Goal: Entertainment & Leisure: Consume media (video, audio)

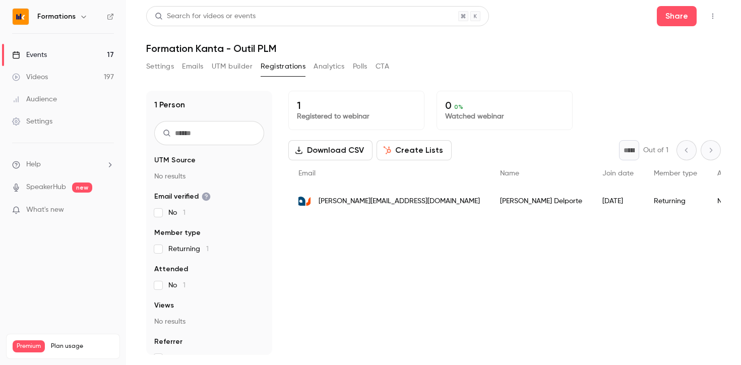
click at [229, 66] on button "UTM builder" at bounding box center [232, 66] width 41 height 16
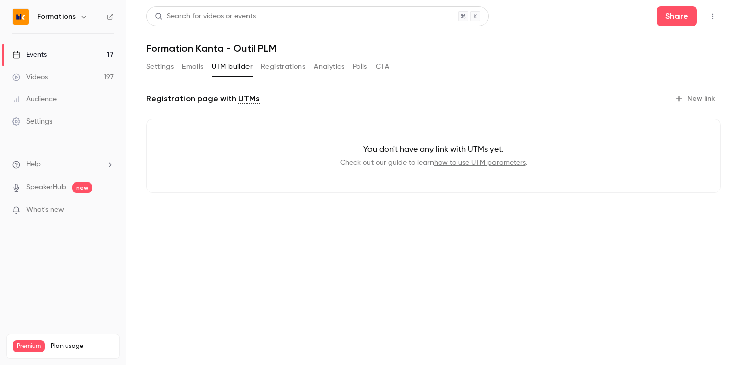
click at [201, 66] on button "Emails" at bounding box center [192, 66] width 21 height 16
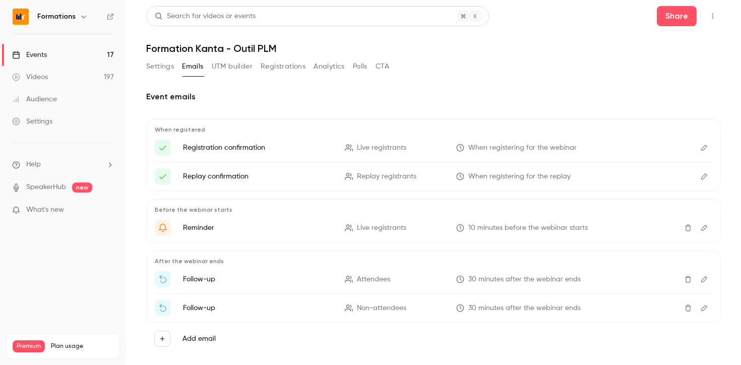
click at [162, 66] on button "Settings" at bounding box center [160, 66] width 28 height 16
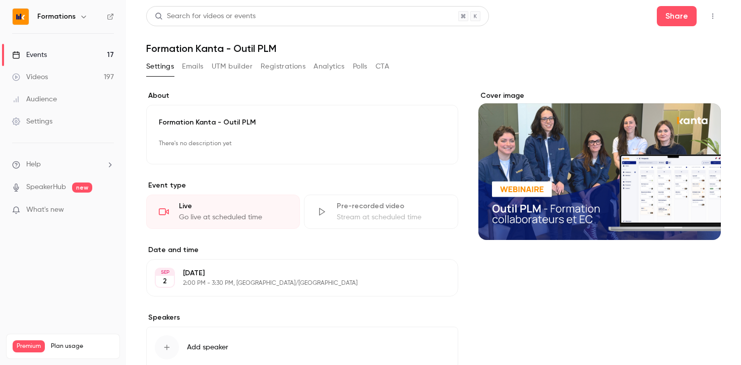
click at [70, 56] on link "Events 17" at bounding box center [63, 55] width 126 height 22
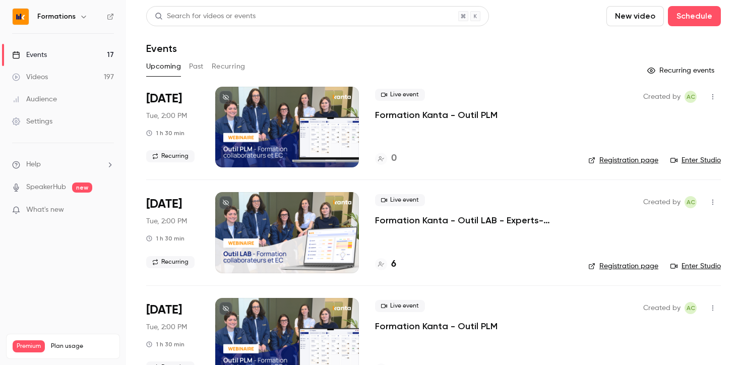
click at [199, 69] on button "Past" at bounding box center [196, 66] width 15 height 16
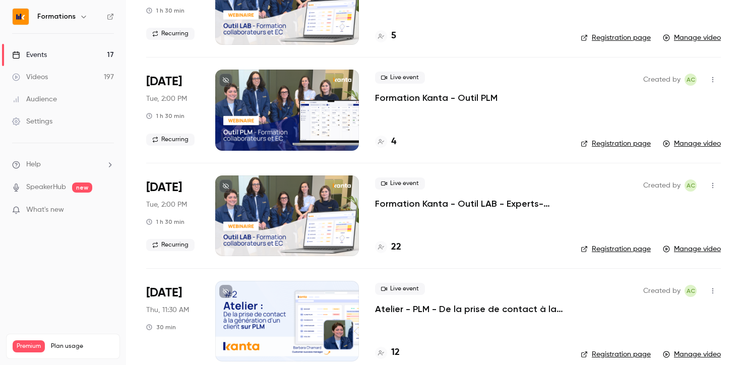
scroll to position [764, 0]
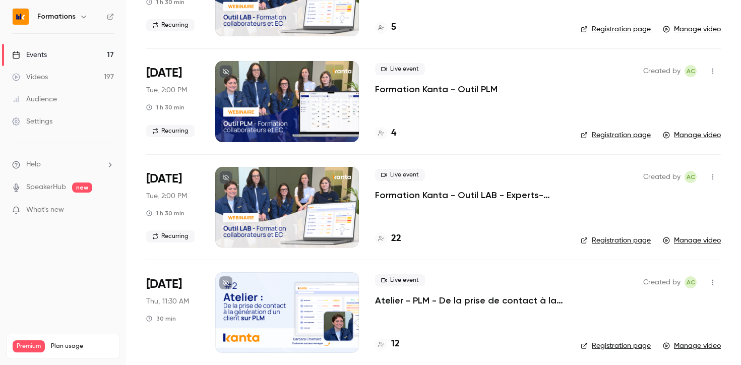
click at [404, 89] on p "Formation Kanta - Outil PLM" at bounding box center [436, 89] width 122 height 12
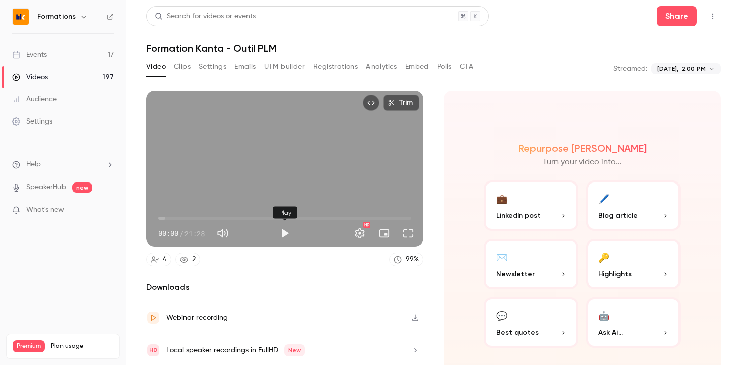
click at [283, 235] on button "Play" at bounding box center [285, 233] width 20 height 20
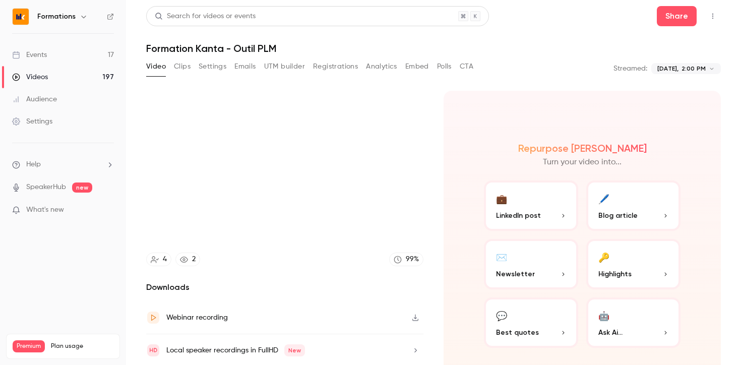
type input "***"
click at [184, 68] on button "Clips" at bounding box center [182, 66] width 17 height 16
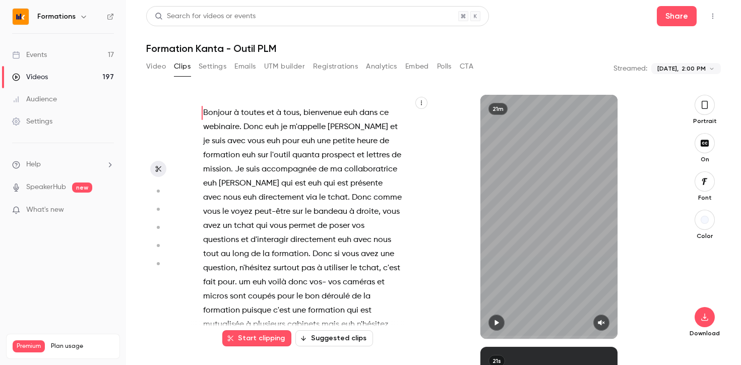
click at [496, 326] on icon "button" at bounding box center [496, 322] width 8 height 7
click at [601, 324] on icon "button" at bounding box center [601, 323] width 7 height 6
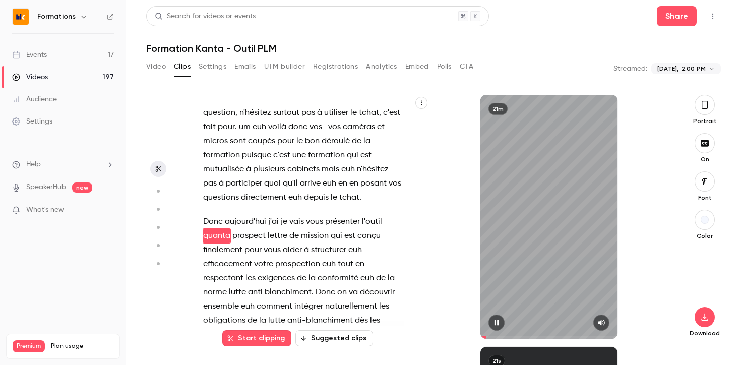
scroll to position [169, 0]
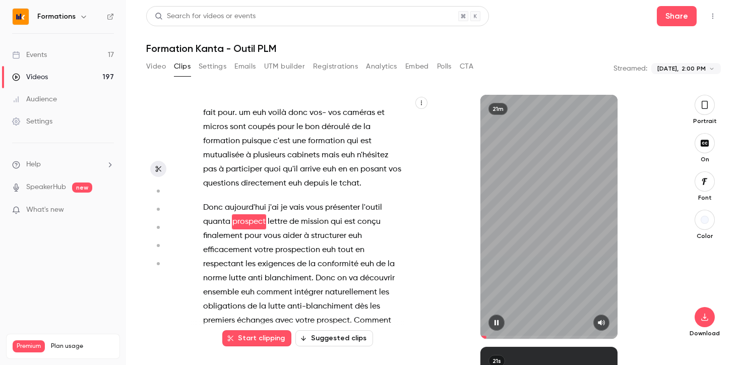
click at [499, 319] on icon "button" at bounding box center [496, 322] width 8 height 7
click at [498, 324] on icon "button" at bounding box center [496, 322] width 8 height 7
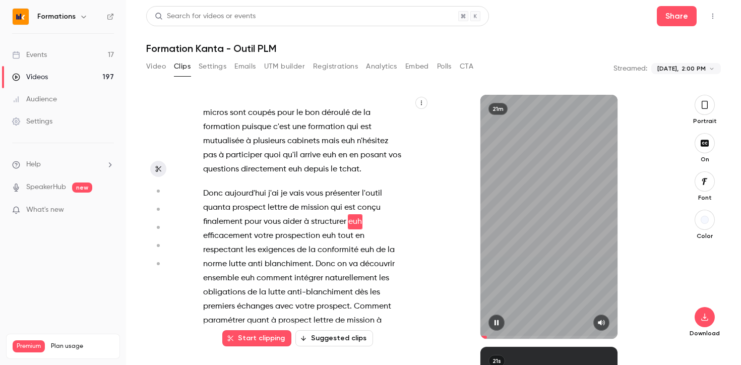
click at [495, 321] on icon "button" at bounding box center [496, 322] width 8 height 7
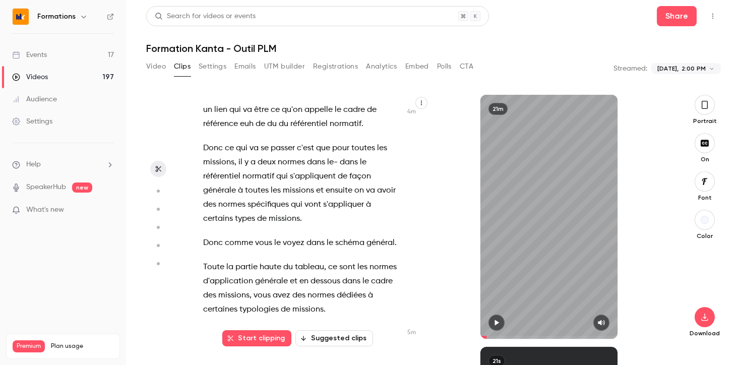
scroll to position [1309, 0]
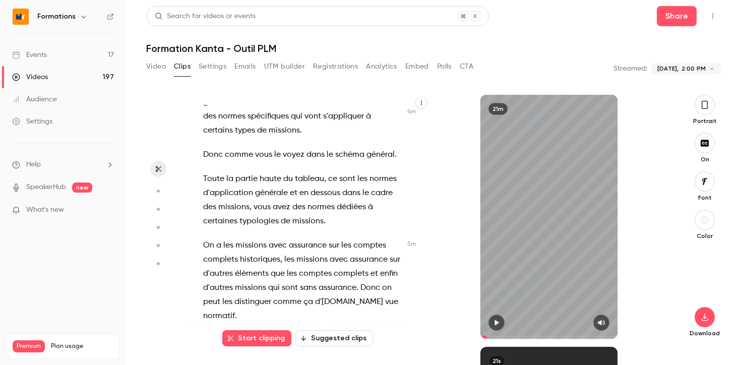
click at [265, 238] on span "missions" at bounding box center [250, 245] width 31 height 14
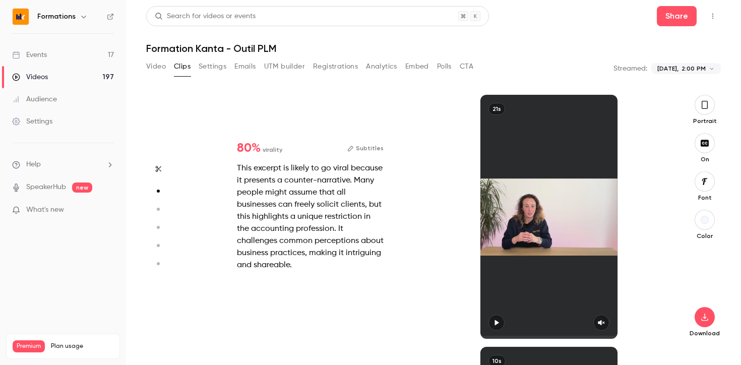
scroll to position [0, 0]
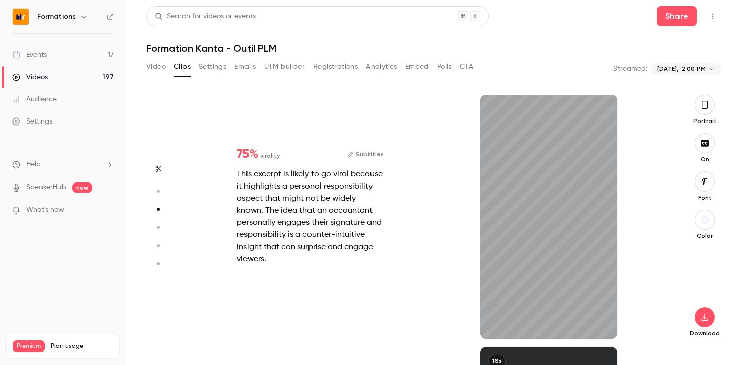
type input "***"
type input "*"
type input "***"
type input "*"
type input "***"
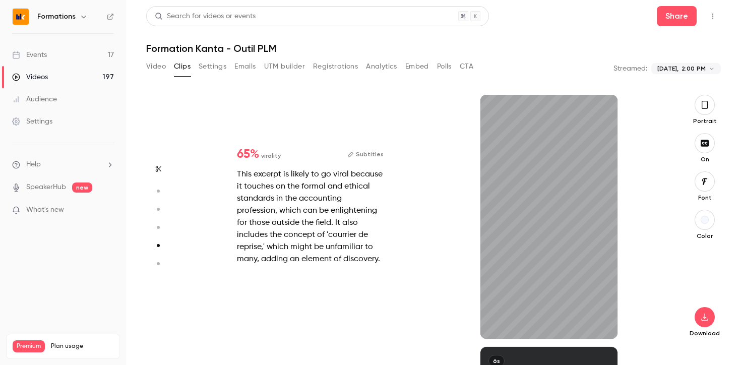
type input "***"
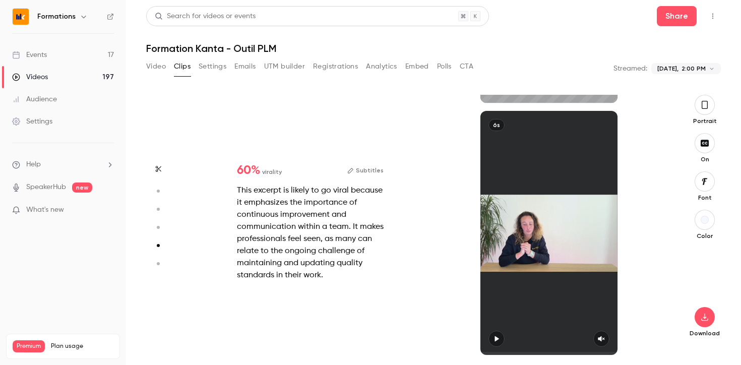
type input "*"
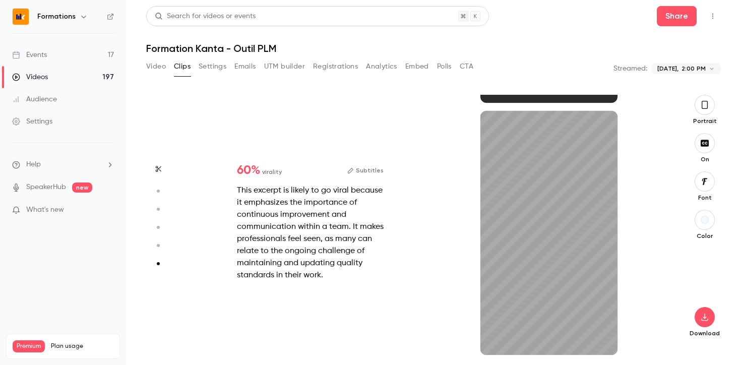
type input "*"
type input "***"
type input "*"
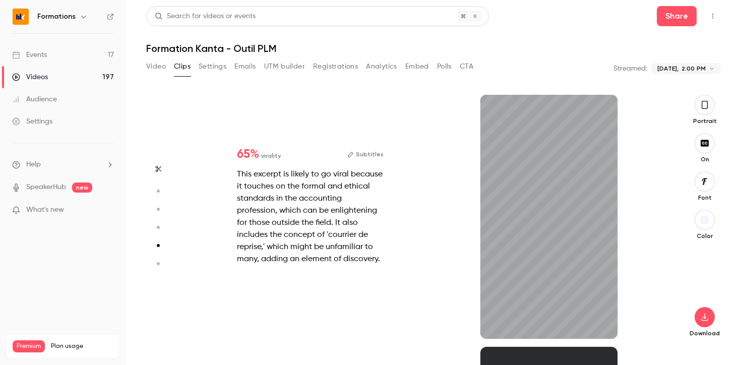
scroll to position [1008, 0]
type input "***"
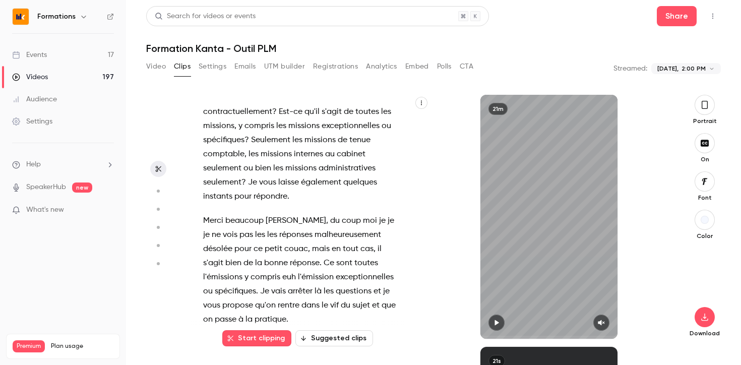
click at [496, 322] on icon "button" at bounding box center [496, 323] width 4 height 6
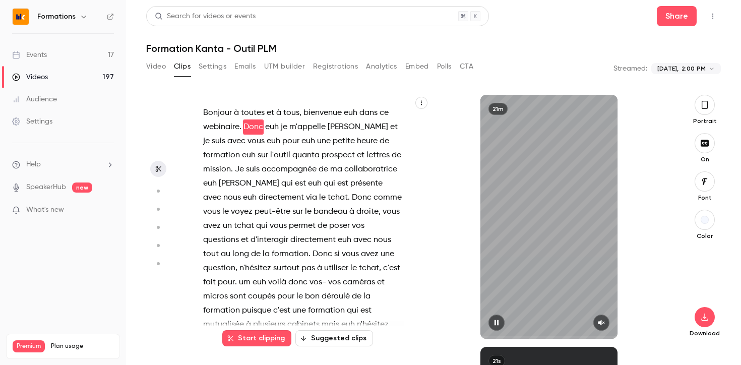
click at [495, 328] on button "button" at bounding box center [496, 322] width 16 height 16
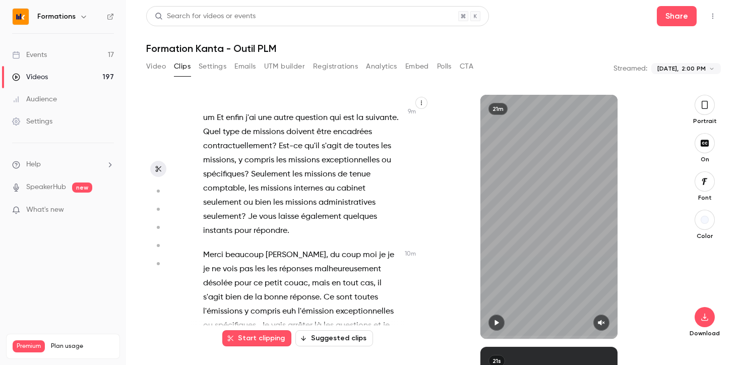
scroll to position [2952, 0]
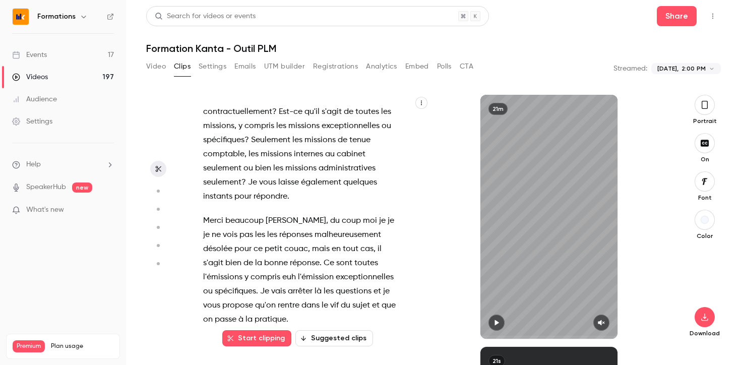
click at [220, 298] on span "vous" at bounding box center [211, 305] width 17 height 14
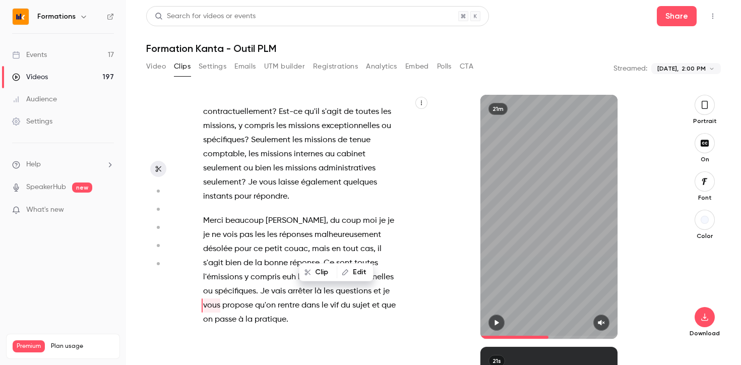
click at [496, 324] on icon "button" at bounding box center [496, 322] width 8 height 7
click at [602, 324] on icon "button" at bounding box center [601, 322] width 8 height 7
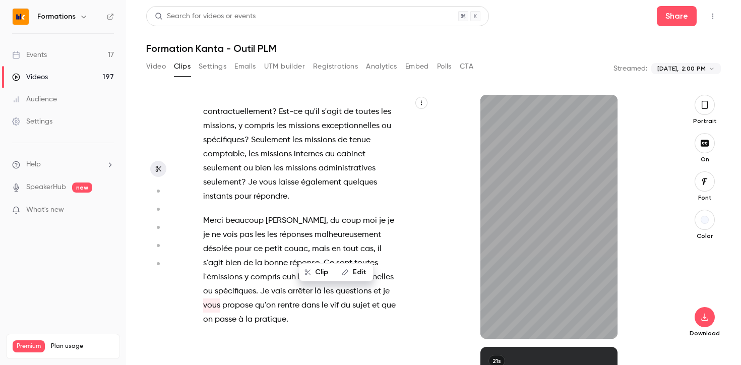
type input "*****"
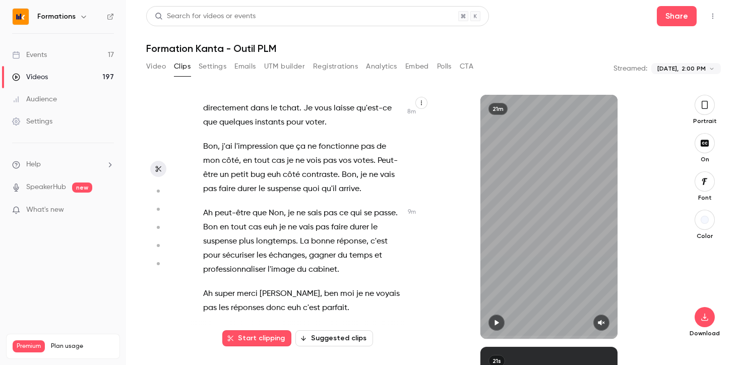
scroll to position [2952, 0]
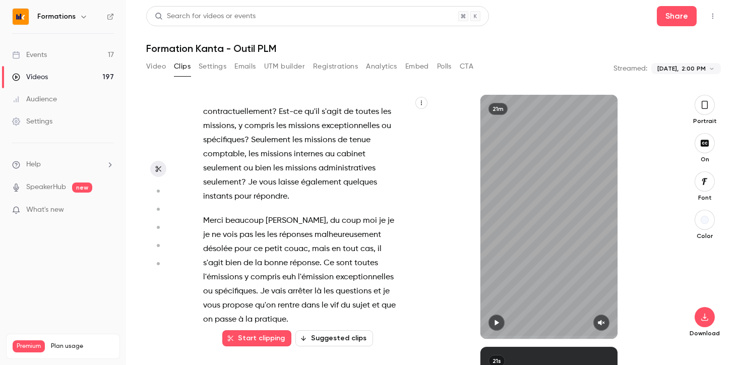
click at [326, 337] on button "Suggested clips" at bounding box center [334, 338] width 78 height 16
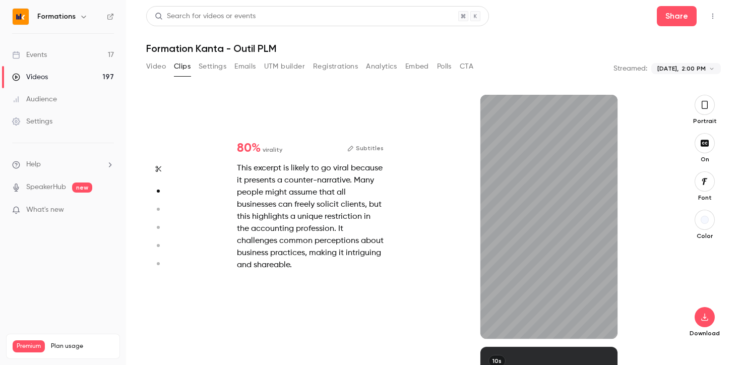
scroll to position [252, 0]
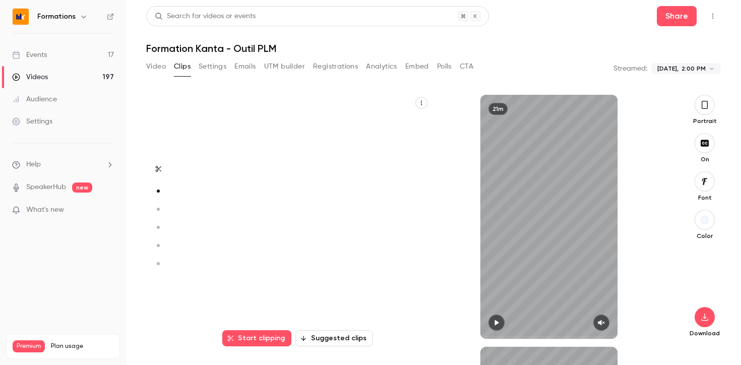
type input "*"
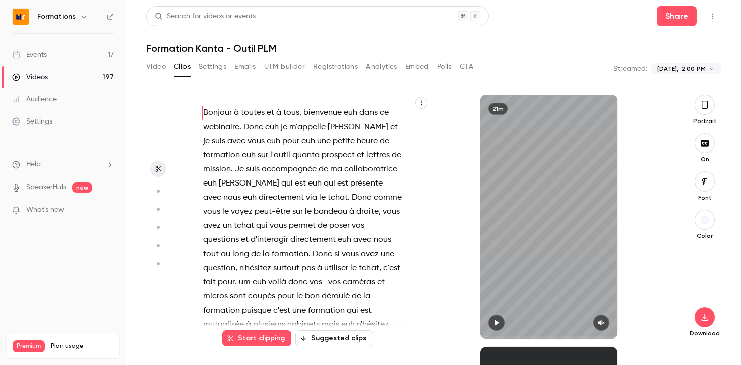
scroll to position [0, 0]
click at [157, 70] on button "Video" at bounding box center [156, 66] width 20 height 16
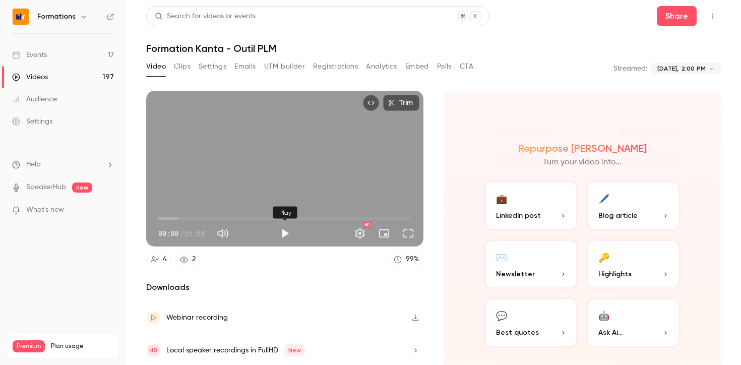
click at [289, 234] on button "Play" at bounding box center [285, 233] width 20 height 20
click at [250, 215] on span "07:49" at bounding box center [284, 218] width 253 height 16
click at [273, 214] on span "07:50" at bounding box center [284, 218] width 253 height 16
click at [299, 215] on span "09:44" at bounding box center [284, 218] width 253 height 16
click at [307, 217] on span "12:37" at bounding box center [284, 218] width 253 height 16
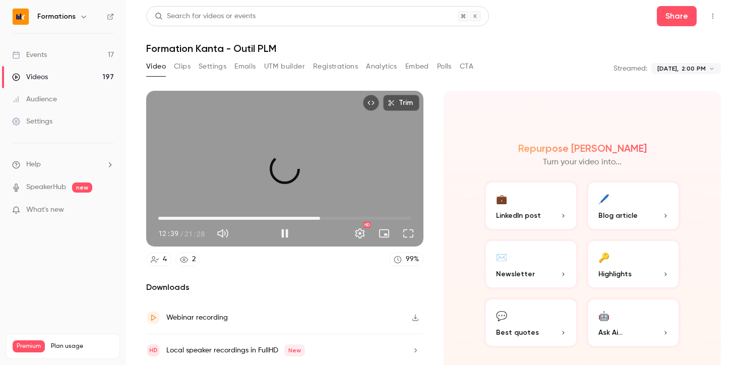
click at [320, 218] on span "13:44" at bounding box center [284, 218] width 253 height 16
click at [328, 219] on span "14:22" at bounding box center [284, 218] width 253 height 16
click at [337, 216] on span "15:08" at bounding box center [284, 218] width 253 height 16
click at [348, 215] on span "15:09" at bounding box center [284, 218] width 253 height 16
click at [358, 215] on span "16:09" at bounding box center [284, 218] width 253 height 16
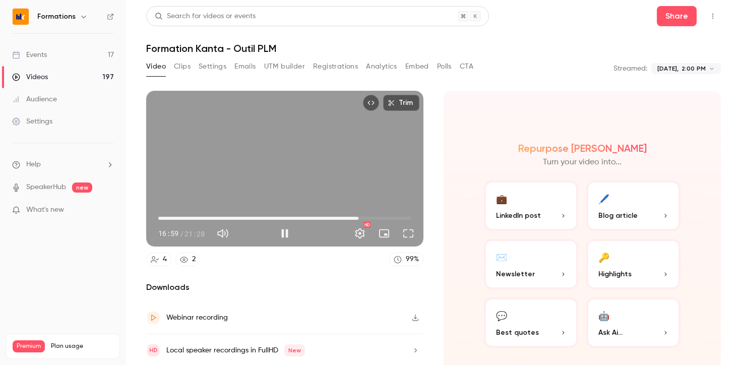
click at [380, 215] on span "16:59" at bounding box center [284, 218] width 253 height 16
click at [387, 216] on span "19:25" at bounding box center [284, 218] width 253 height 16
click at [395, 217] on span "19:26" at bounding box center [284, 218] width 253 height 16
click at [281, 233] on button "Pause" at bounding box center [285, 233] width 20 height 20
click at [281, 233] on button "Play" at bounding box center [285, 233] width 20 height 20
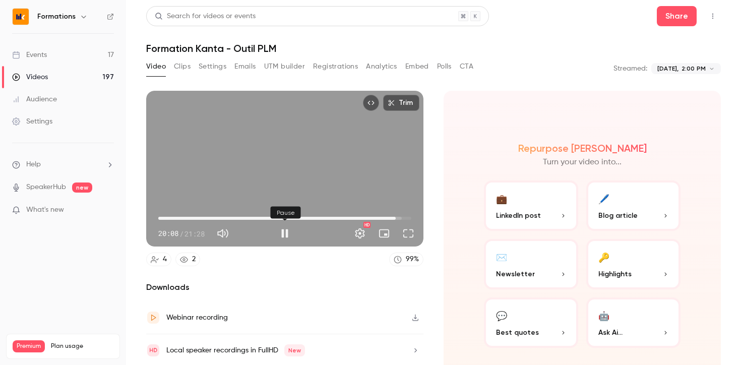
click at [286, 234] on button "Pause" at bounding box center [285, 233] width 20 height 20
click at [286, 234] on button "Play" at bounding box center [285, 233] width 20 height 20
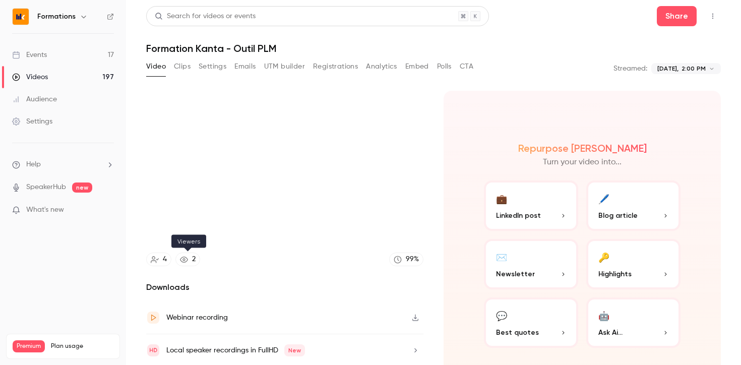
type input "******"
click at [185, 262] on icon at bounding box center [184, 260] width 8 height 6
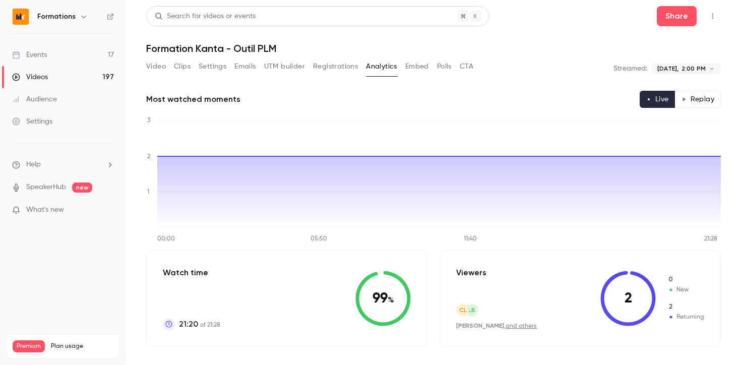
click at [160, 66] on button "Video" at bounding box center [156, 66] width 20 height 16
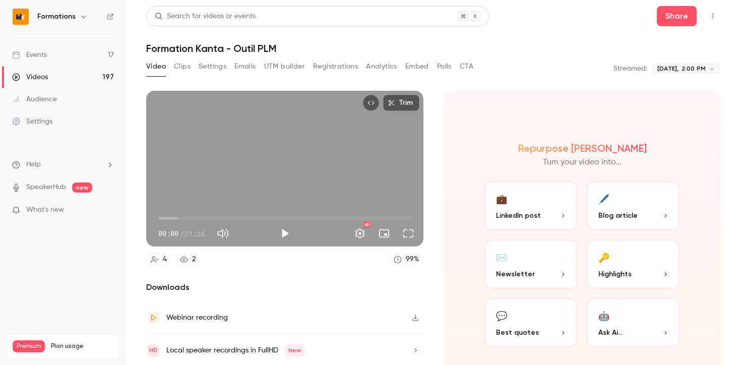
click at [183, 68] on button "Clips" at bounding box center [182, 66] width 17 height 16
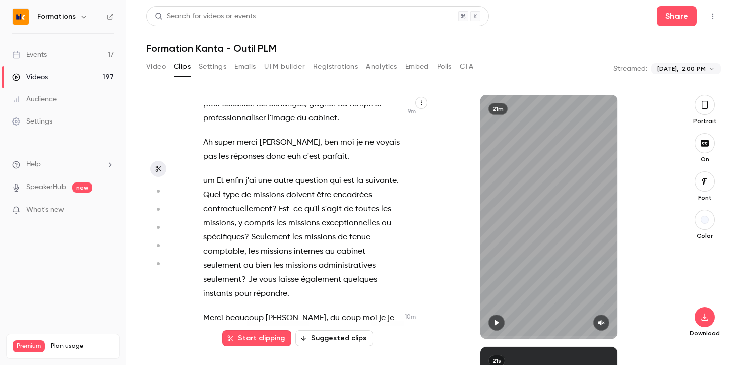
scroll to position [2952, 0]
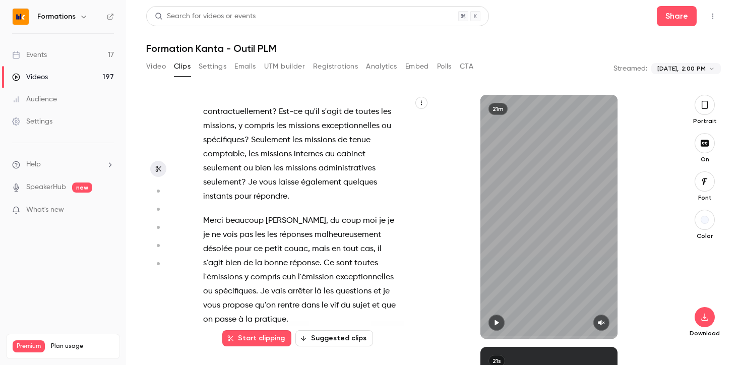
click at [158, 68] on button "Video" at bounding box center [156, 66] width 20 height 16
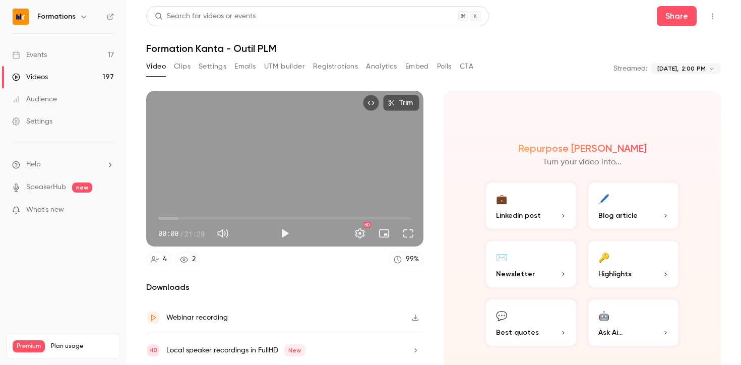
click at [51, 76] on link "Videos 197" at bounding box center [63, 77] width 126 height 22
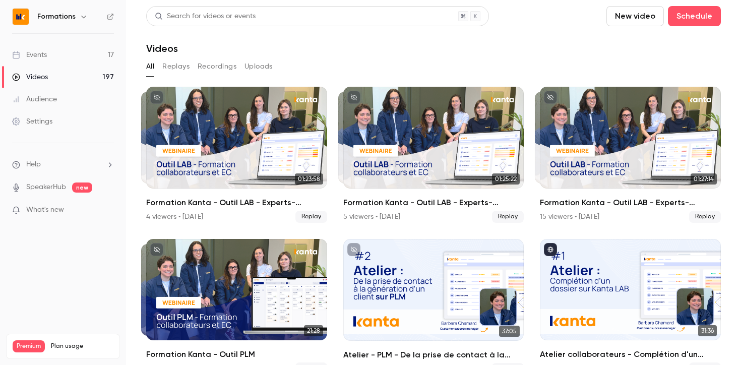
click at [45, 59] on div "Events" at bounding box center [29, 55] width 35 height 10
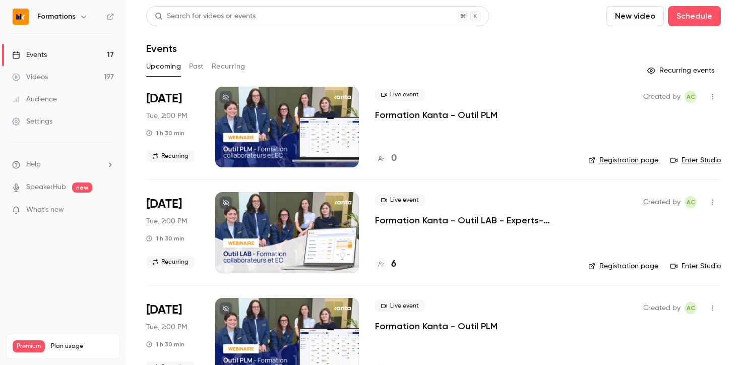
click at [200, 68] on button "Past" at bounding box center [196, 66] width 15 height 16
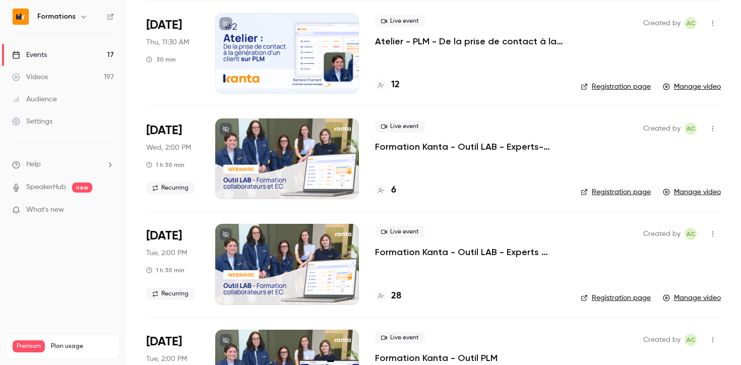
scroll to position [1120, 0]
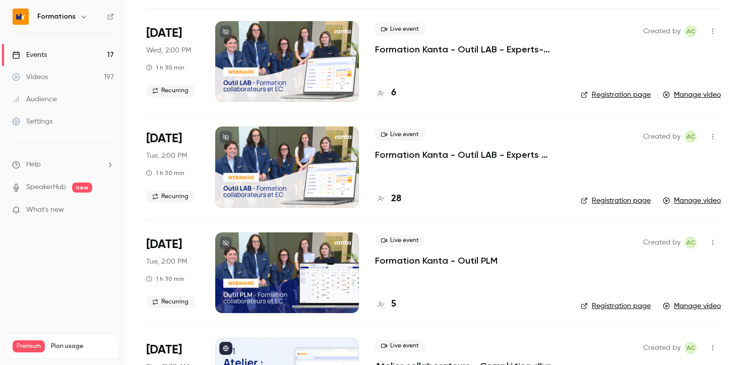
click at [471, 261] on p "Formation Kanta - Outil PLM" at bounding box center [436, 261] width 122 height 12
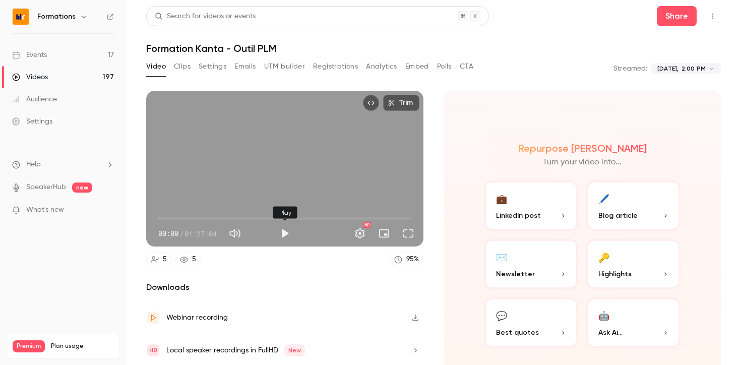
click at [281, 231] on button "Play" at bounding box center [285, 233] width 20 height 20
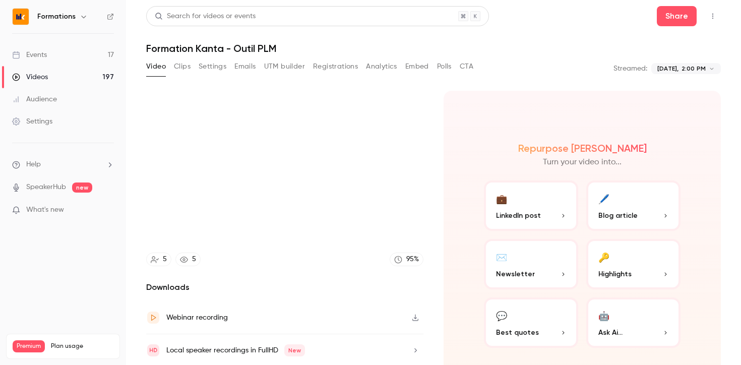
type input "***"
click at [204, 67] on button "Settings" at bounding box center [213, 66] width 28 height 16
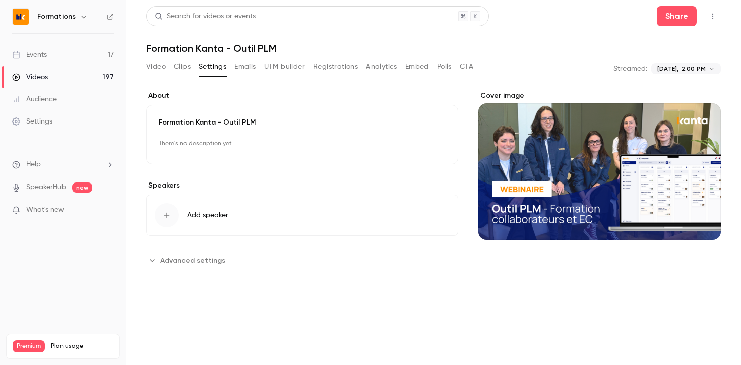
click at [178, 66] on button "Clips" at bounding box center [182, 66] width 17 height 16
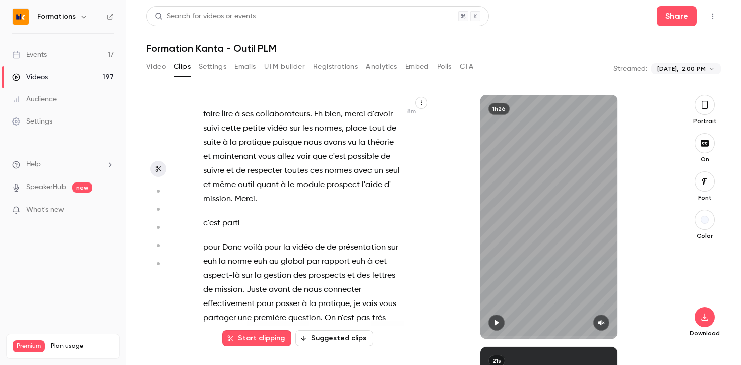
scroll to position [2810, 0]
click at [289, 241] on p "pour Donc voilà pour la vidéo de de présentation sur euh la norme euh au global…" at bounding box center [302, 354] width 199 height 226
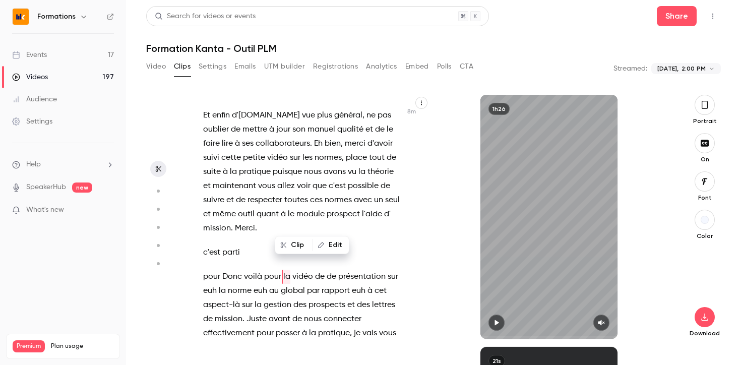
scroll to position [2780, 0]
click at [504, 320] on button "button" at bounding box center [496, 322] width 16 height 16
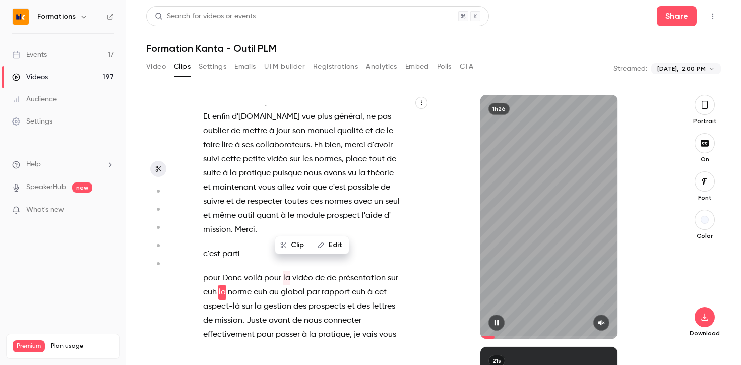
scroll to position [2794, 0]
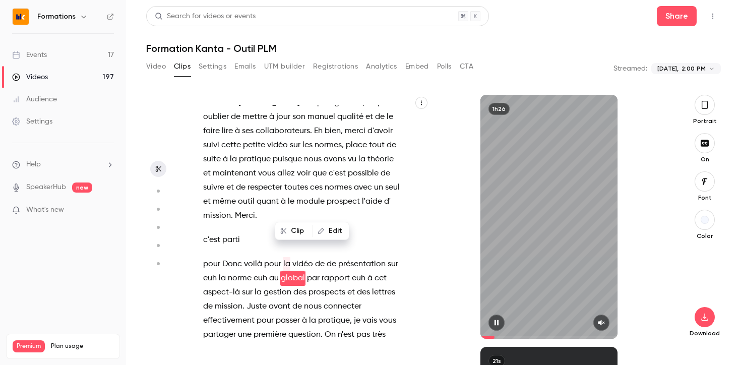
click at [605, 323] on icon "button" at bounding box center [601, 322] width 8 height 7
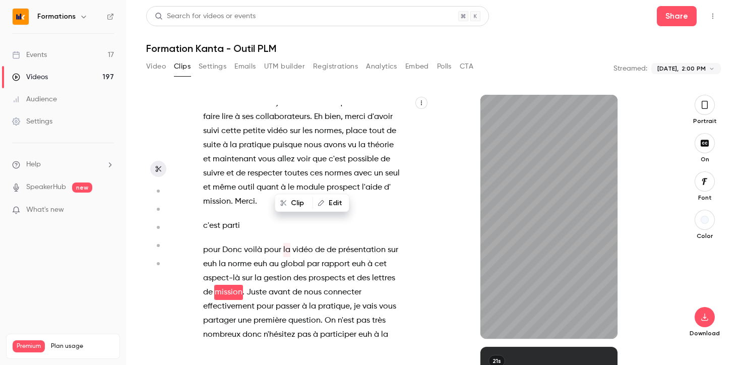
scroll to position [2822, 0]
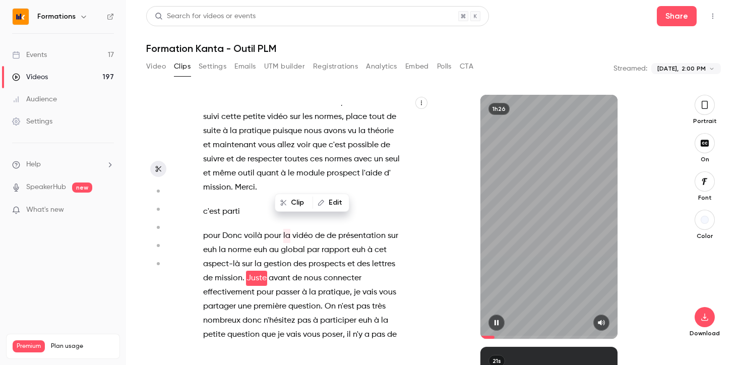
click at [499, 320] on icon "button" at bounding box center [496, 322] width 8 height 7
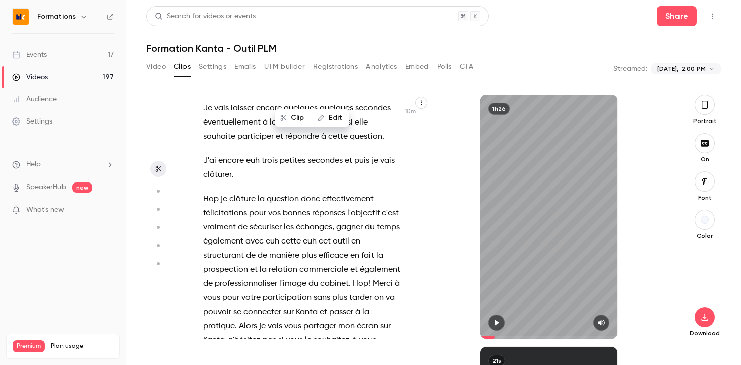
scroll to position [3333, 0]
click at [295, 206] on span "bonnes" at bounding box center [296, 213] width 27 height 14
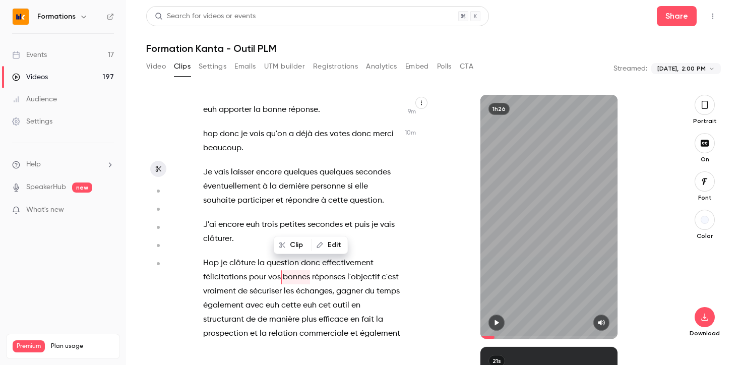
scroll to position [3268, 0]
click at [495, 325] on icon "button" at bounding box center [496, 322] width 8 height 7
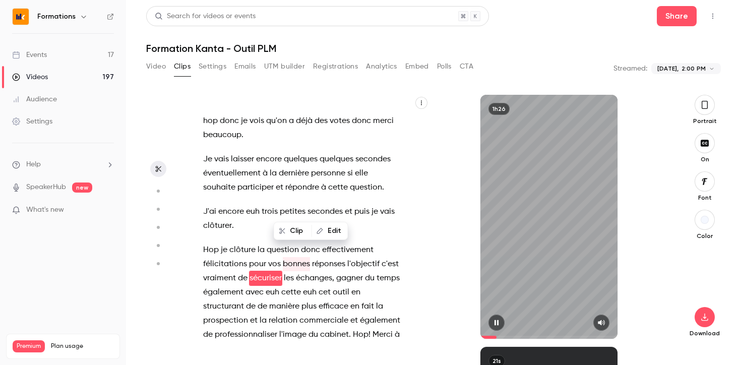
click at [495, 325] on icon "button" at bounding box center [496, 322] width 8 height 7
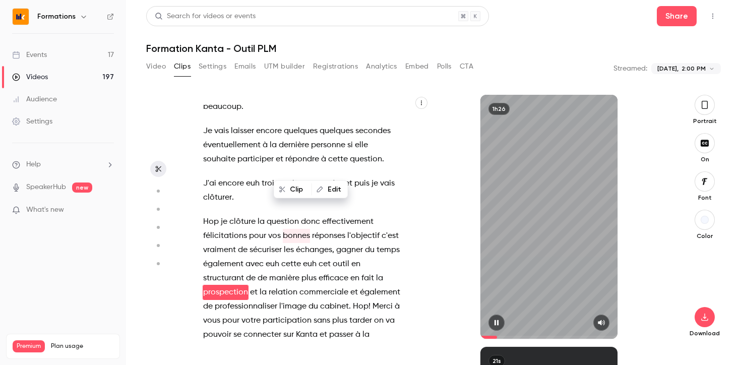
scroll to position [3324, 0]
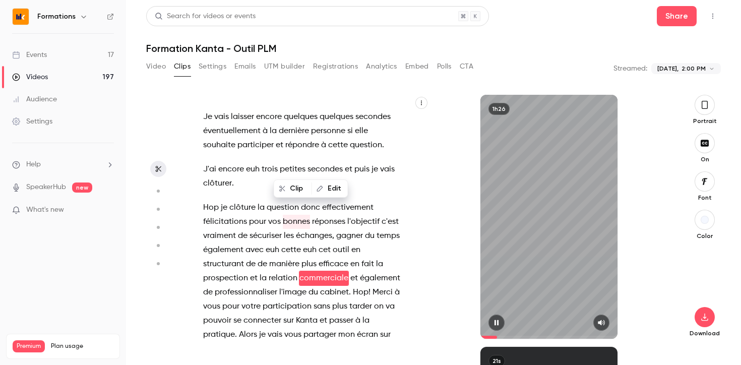
click at [495, 325] on icon "button" at bounding box center [496, 322] width 8 height 7
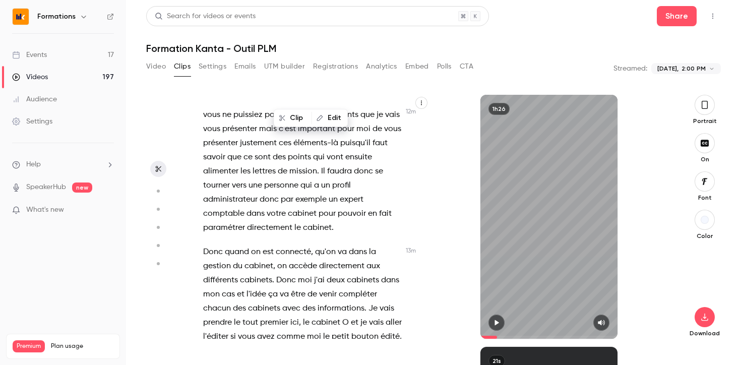
scroll to position [4090, 0]
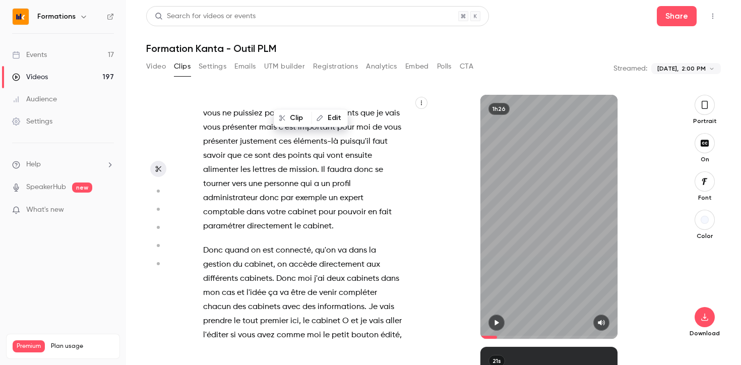
click at [317, 303] on span at bounding box center [316, 307] width 2 height 8
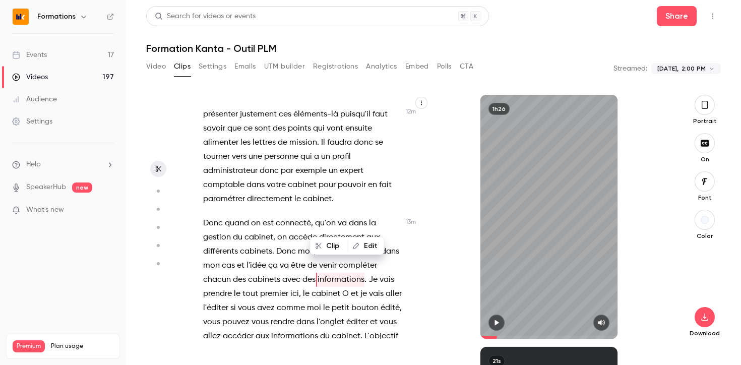
scroll to position [4119, 0]
click at [494, 322] on icon "button" at bounding box center [496, 322] width 8 height 7
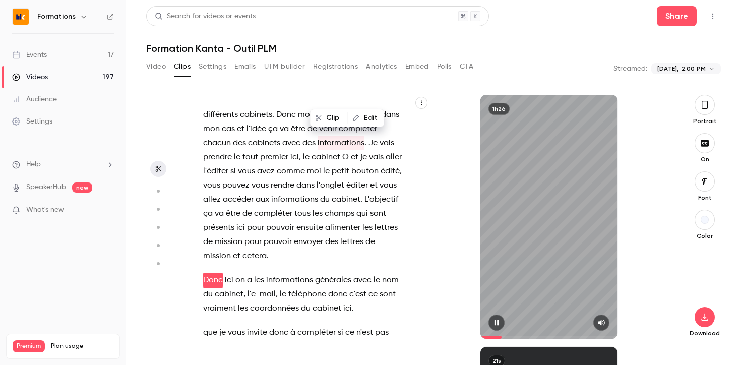
scroll to position [4256, 0]
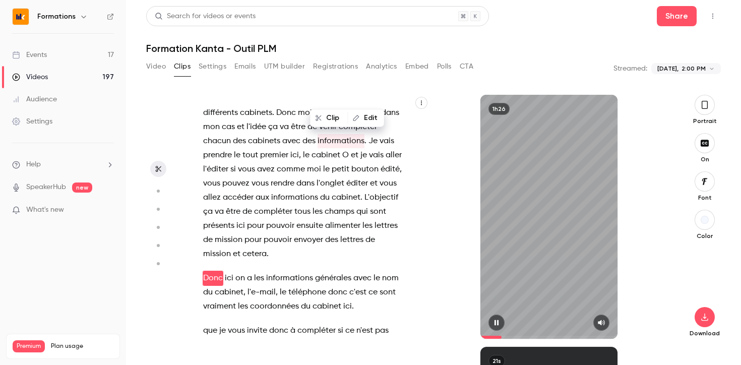
click at [494, 322] on icon "button" at bounding box center [496, 323] width 4 height 6
click at [293, 271] on span "informations" at bounding box center [289, 278] width 47 height 14
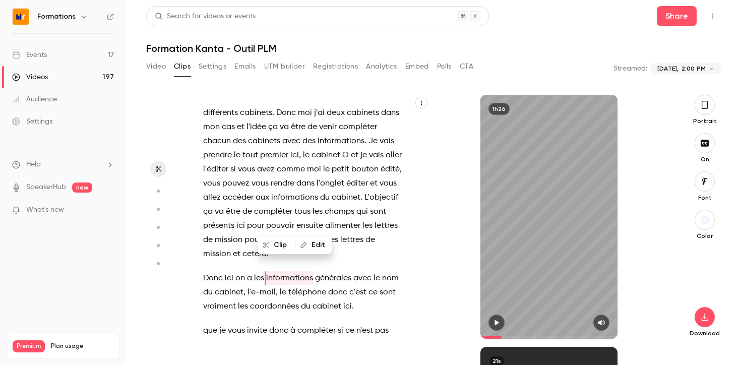
click at [494, 318] on button "button" at bounding box center [496, 322] width 16 height 16
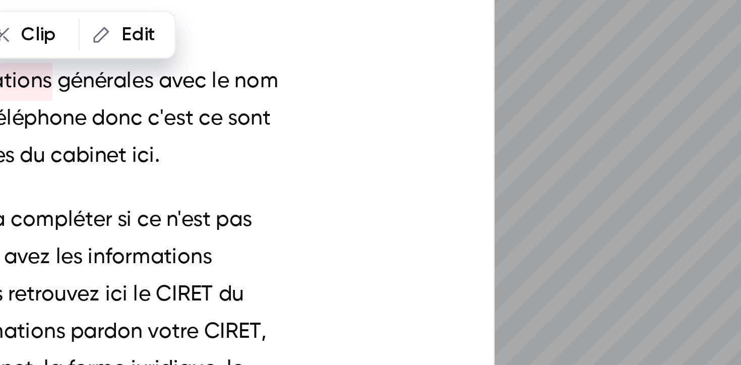
scroll to position [4365, 0]
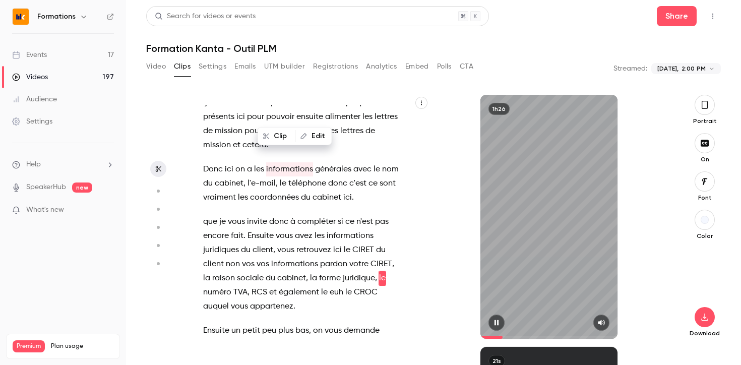
click at [499, 321] on icon "button" at bounding box center [496, 322] width 8 height 7
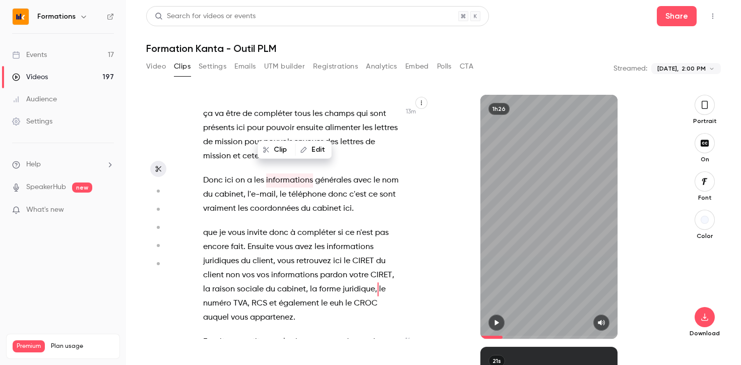
scroll to position [4350, 0]
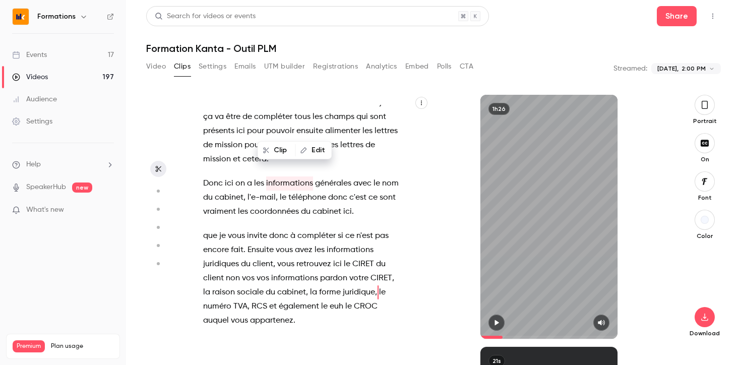
click at [501, 337] on span at bounding box center [548, 337] width 137 height 16
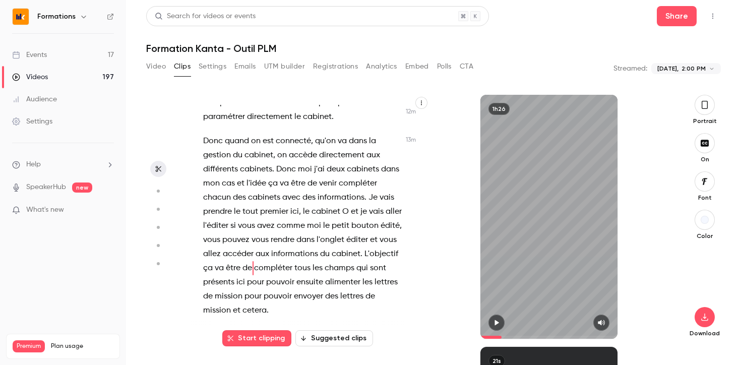
scroll to position [4189, 0]
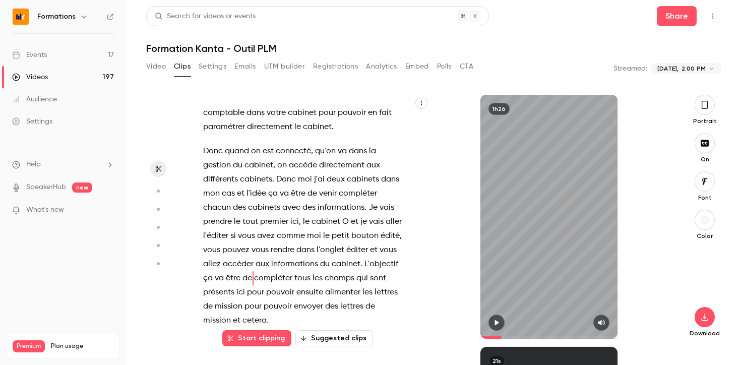
click at [490, 323] on button "button" at bounding box center [496, 322] width 16 height 16
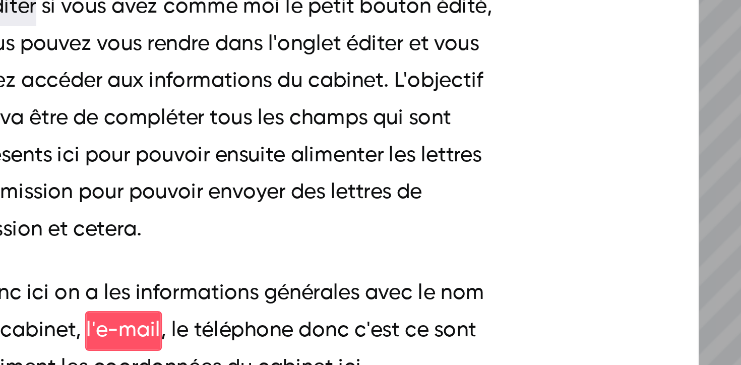
scroll to position [0, 0]
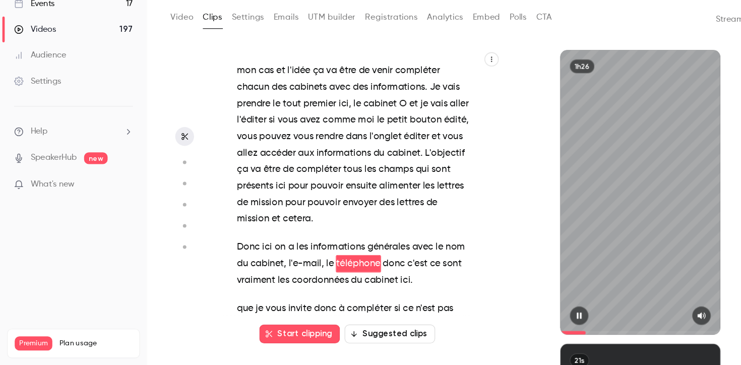
click at [496, 320] on icon "button" at bounding box center [496, 322] width 8 height 7
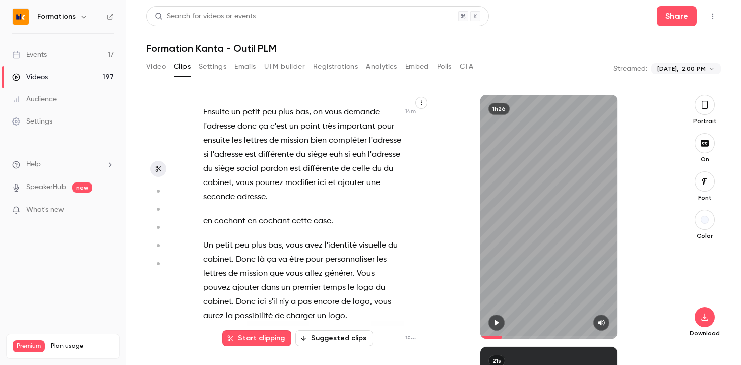
scroll to position [4585, 0]
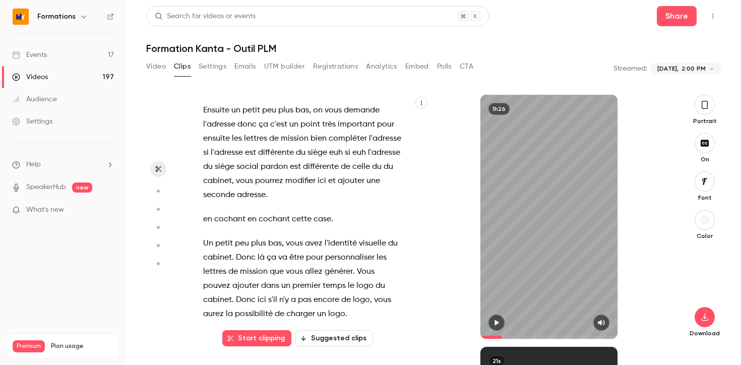
click at [290, 279] on span "un" at bounding box center [285, 286] width 9 height 14
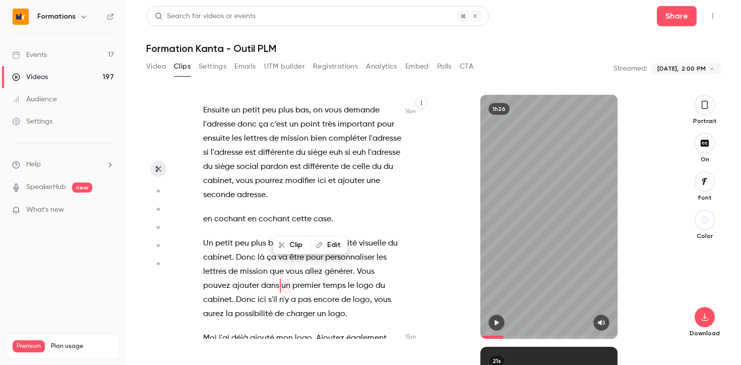
scroll to position [4592, 0]
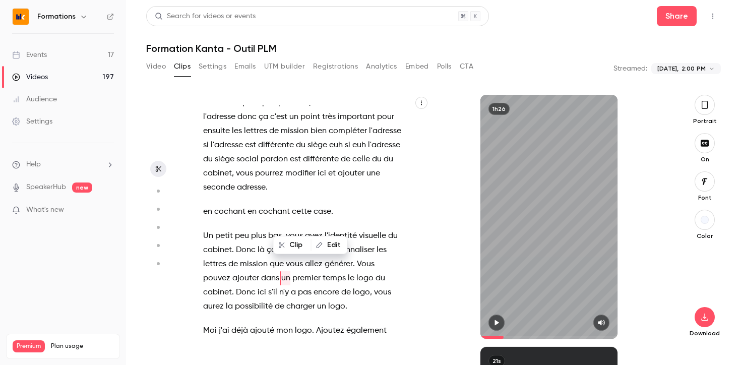
click at [495, 325] on icon "button" at bounding box center [496, 322] width 8 height 7
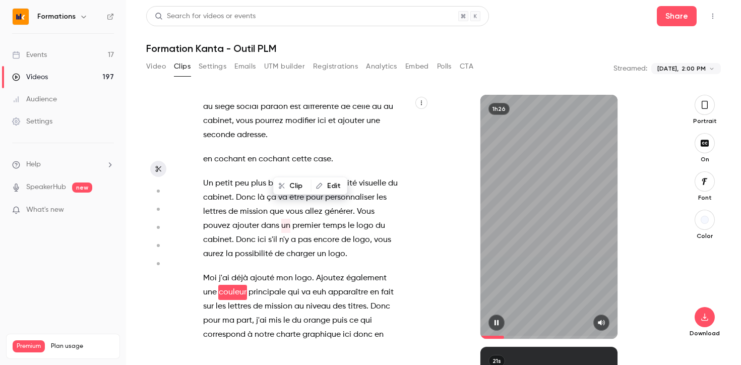
scroll to position [4659, 0]
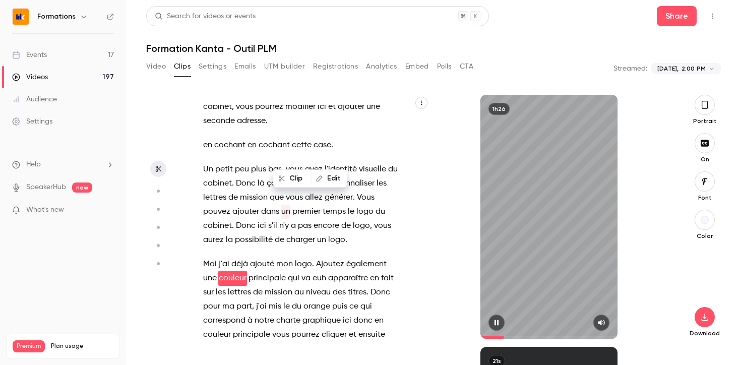
click at [496, 325] on icon "button" at bounding box center [496, 322] width 8 height 7
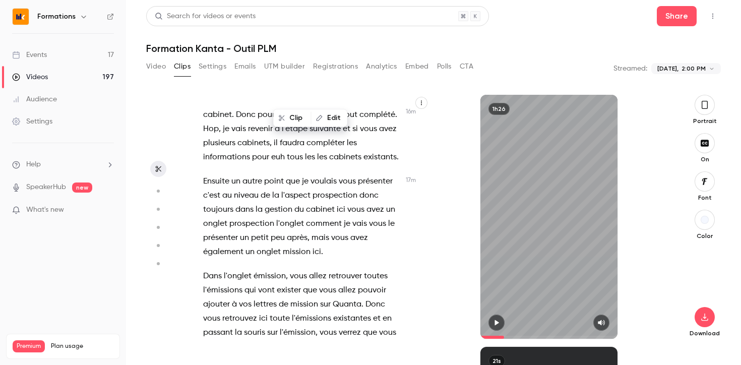
scroll to position [5361, 0]
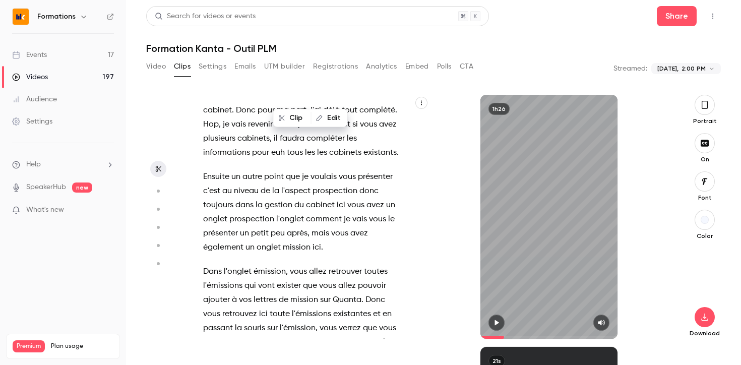
click at [277, 240] on span "onglet" at bounding box center [269, 247] width 24 height 14
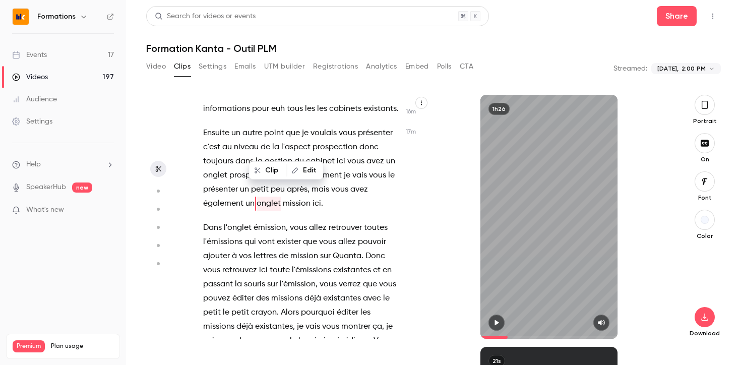
scroll to position [5409, 0]
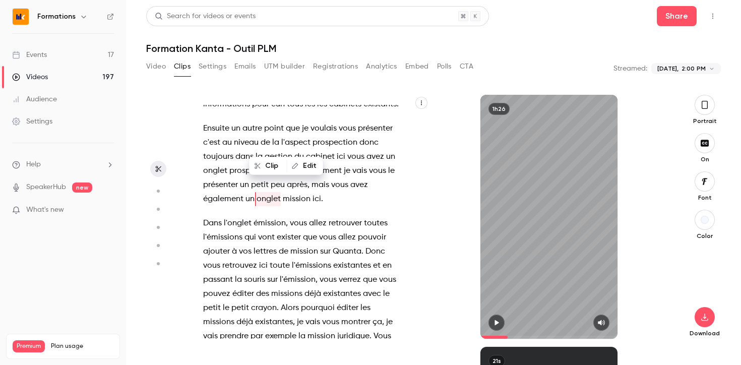
click at [301, 273] on span "l'émission" at bounding box center [298, 280] width 36 height 14
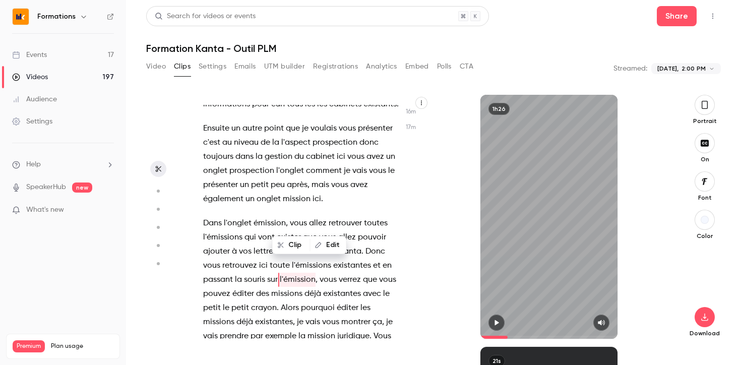
scroll to position [5411, 0]
click at [496, 326] on button "button" at bounding box center [496, 322] width 16 height 16
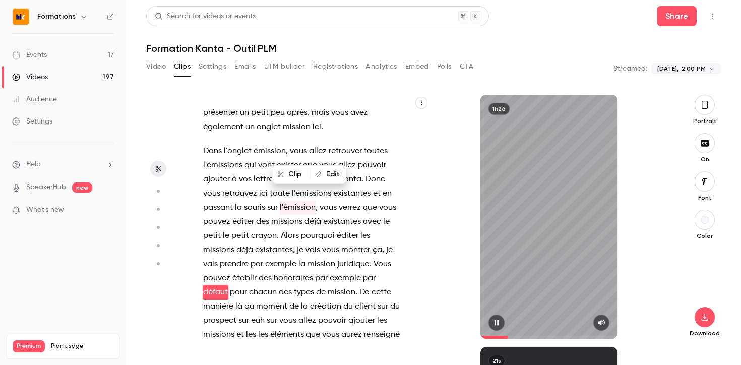
scroll to position [5495, 0]
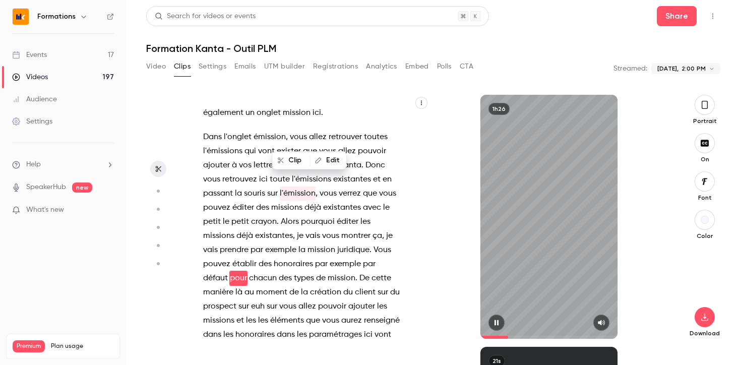
click at [496, 326] on icon "button" at bounding box center [496, 322] width 8 height 7
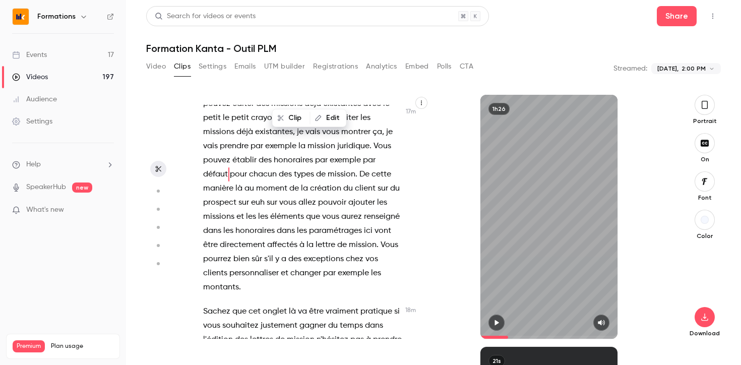
scroll to position [5599, 0]
click at [269, 224] on span "honoraires" at bounding box center [254, 231] width 39 height 14
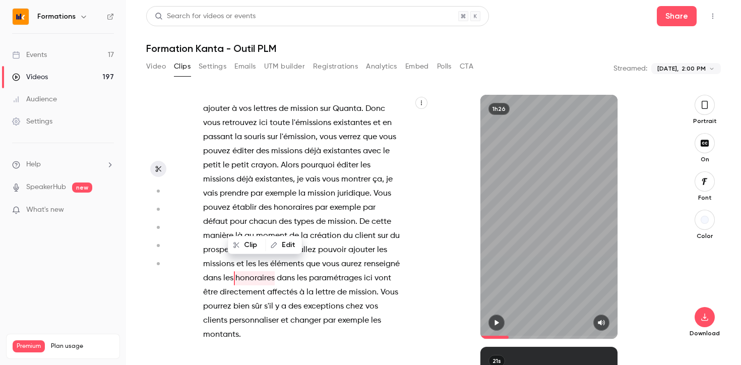
click at [496, 315] on button "button" at bounding box center [496, 322] width 16 height 16
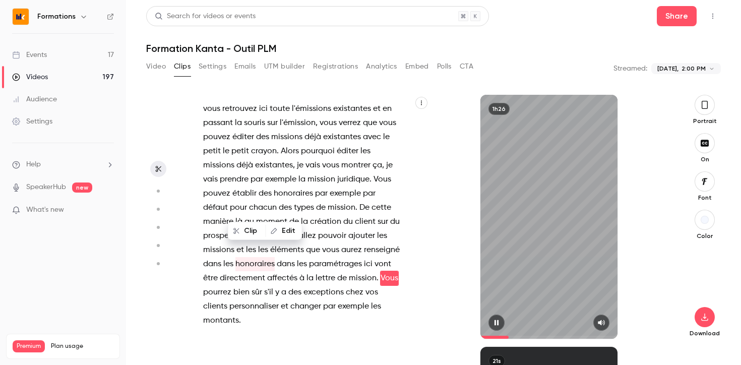
click at [496, 319] on icon "button" at bounding box center [496, 322] width 8 height 7
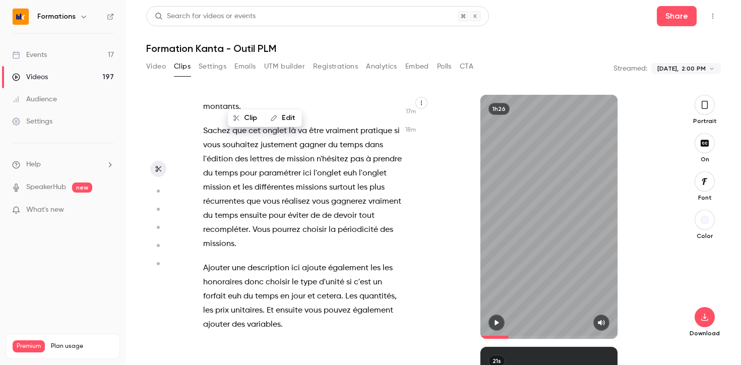
scroll to position [5786, 0]
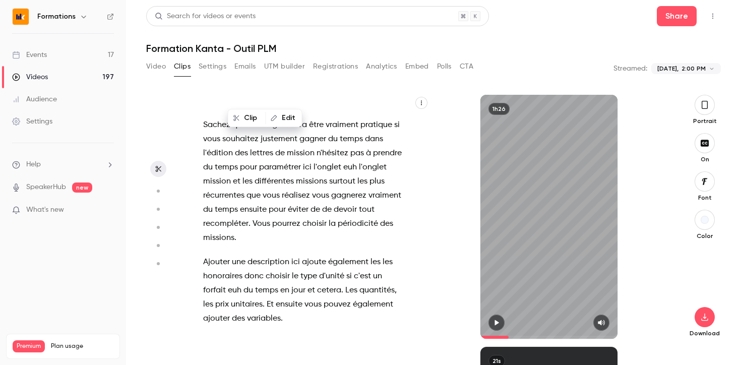
click at [277, 350] on span "planning" at bounding box center [285, 357] width 33 height 14
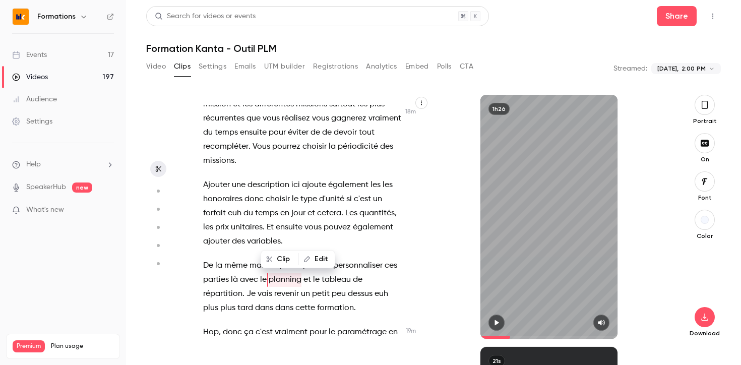
scroll to position [5864, 0]
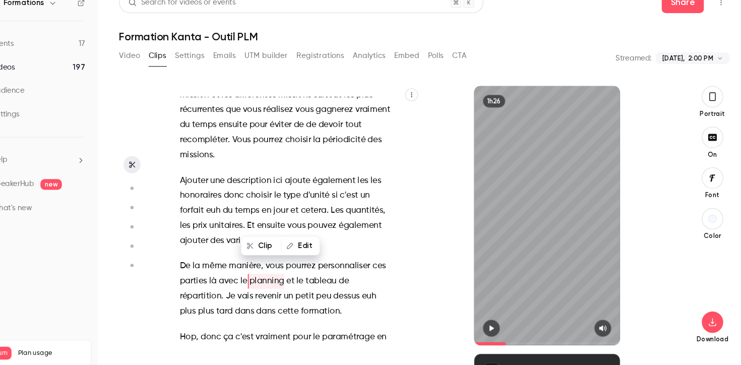
click at [496, 321] on icon "button" at bounding box center [496, 322] width 8 height 7
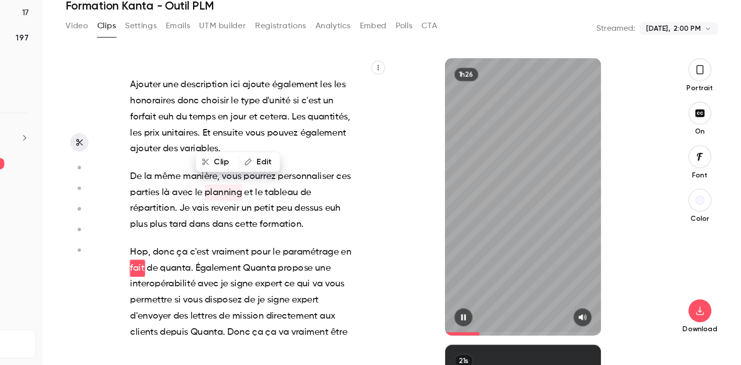
scroll to position [5931, 0]
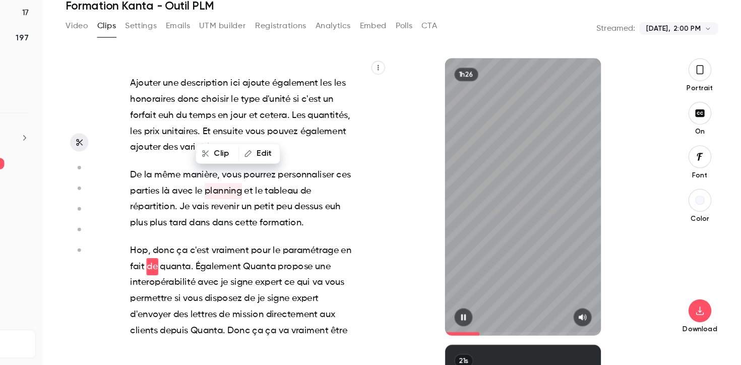
click at [493, 325] on icon "button" at bounding box center [496, 322] width 8 height 7
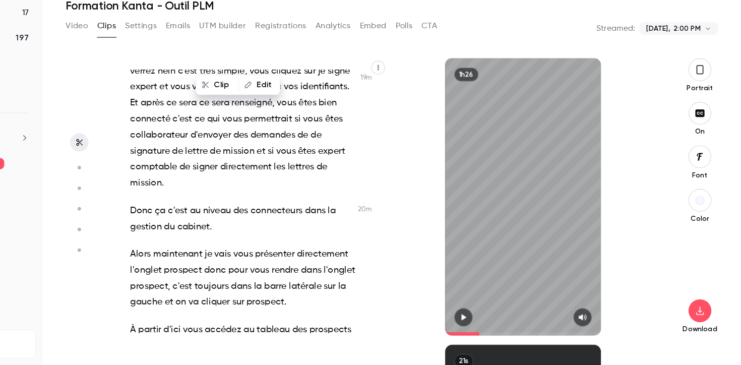
scroll to position [6402, 0]
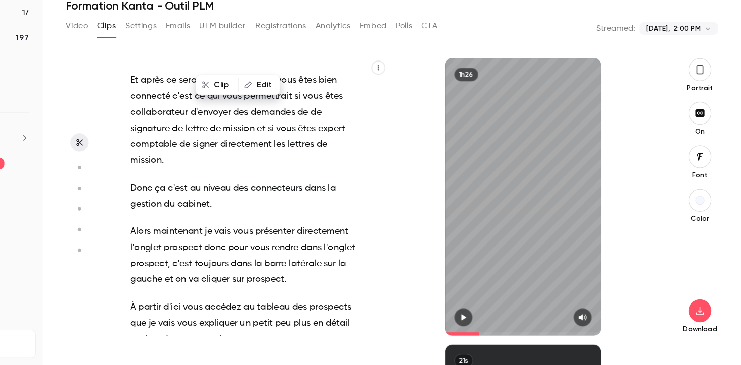
click at [293, 306] on span "accédez" at bounding box center [285, 313] width 32 height 14
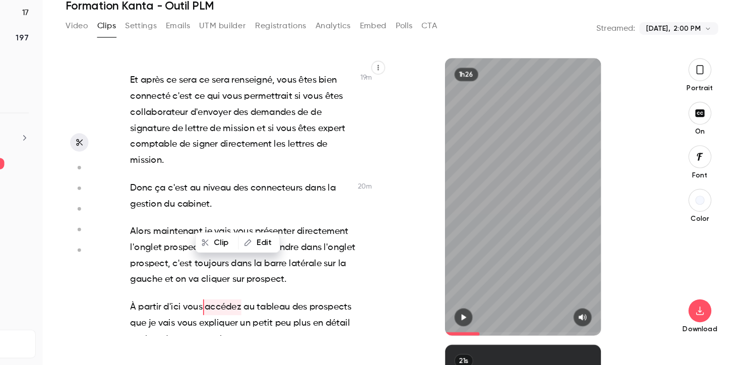
scroll to position [6437, 0]
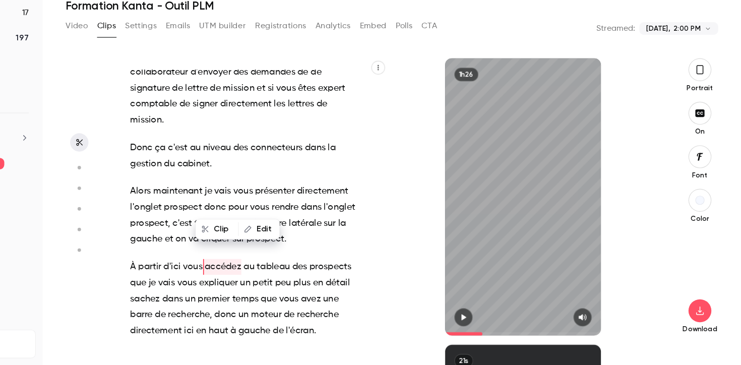
click at [500, 321] on icon "button" at bounding box center [496, 322] width 8 height 7
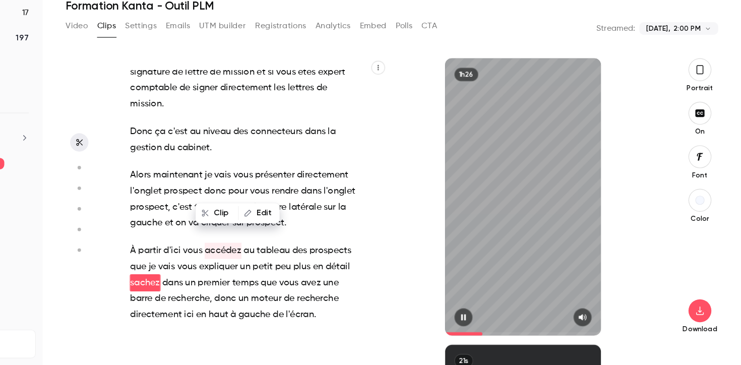
scroll to position [6465, 0]
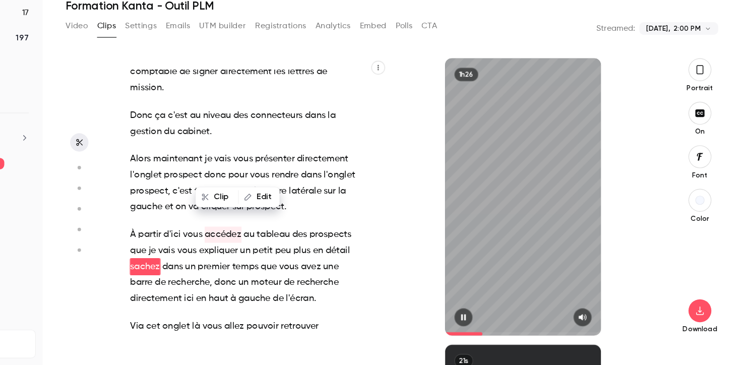
click at [497, 321] on icon "button" at bounding box center [496, 323] width 4 height 6
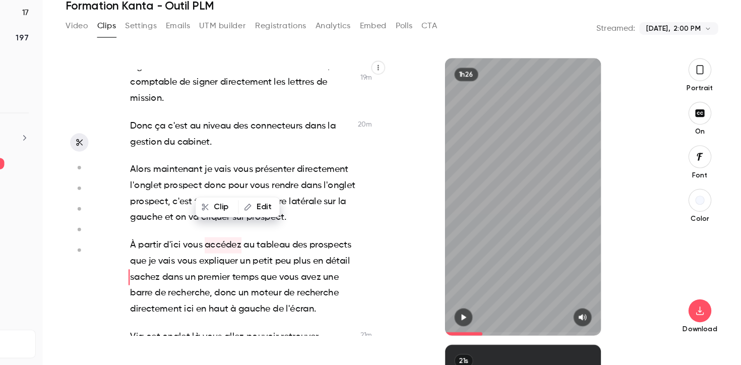
scroll to position [6464, 0]
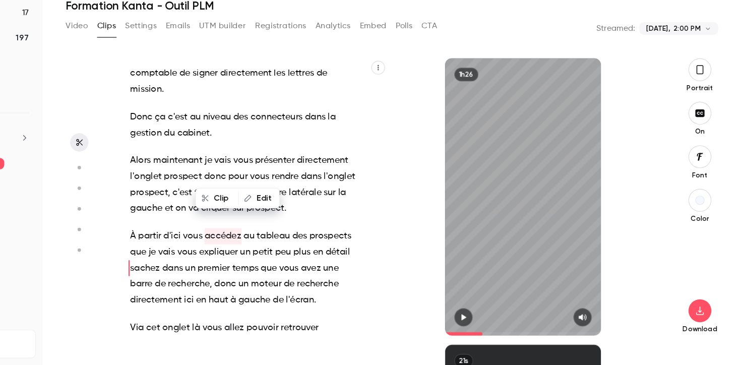
click at [265, 244] on span "vous" at bounding box center [257, 251] width 17 height 14
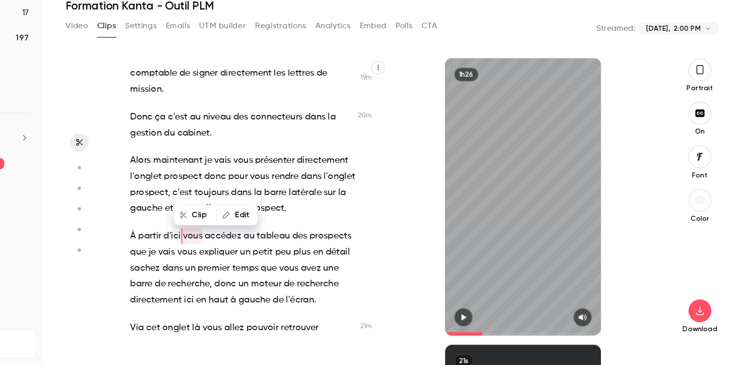
scroll to position [6437, 0]
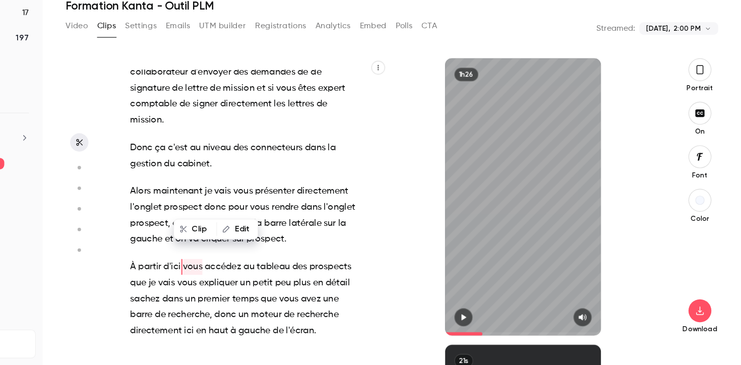
click at [497, 326] on icon "button" at bounding box center [496, 322] width 8 height 7
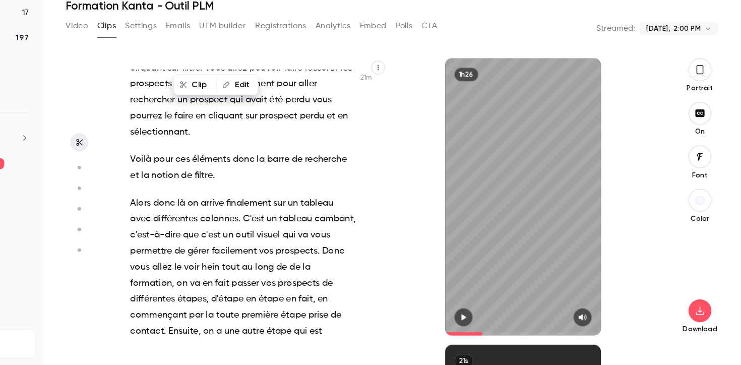
scroll to position [6829, 0]
click at [319, 258] on span "vos" at bounding box center [323, 265] width 13 height 14
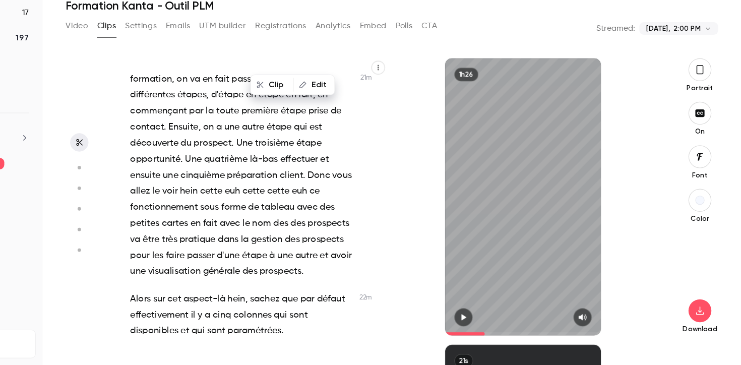
scroll to position [7010, 0]
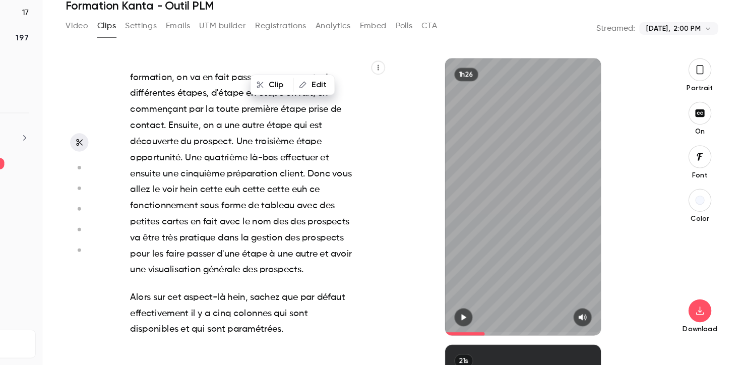
click at [296, 312] on span "colonnes" at bounding box center [311, 319] width 34 height 14
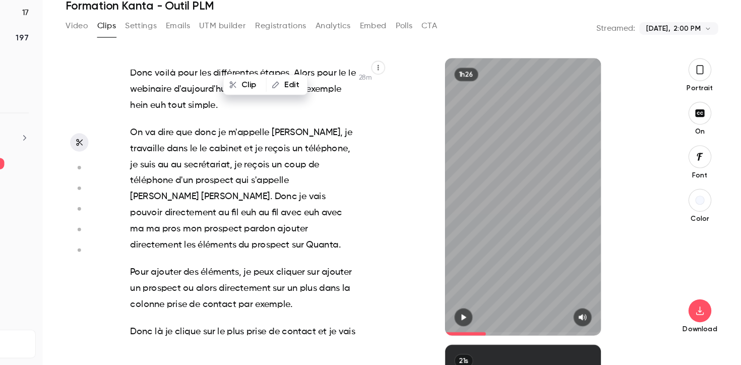
scroll to position [8927, 0]
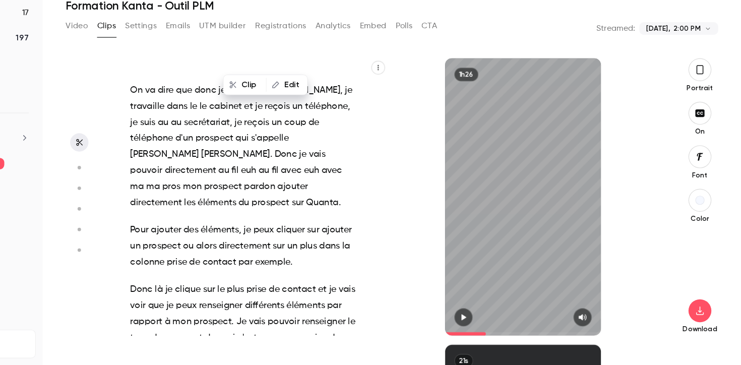
click at [302, 308] on span at bounding box center [303, 312] width 2 height 8
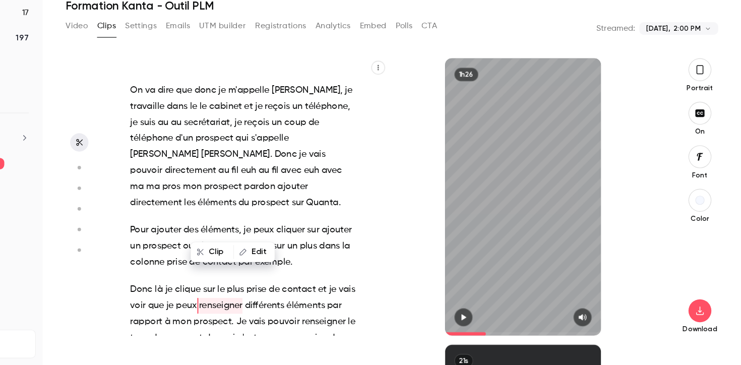
scroll to position [8947, 0]
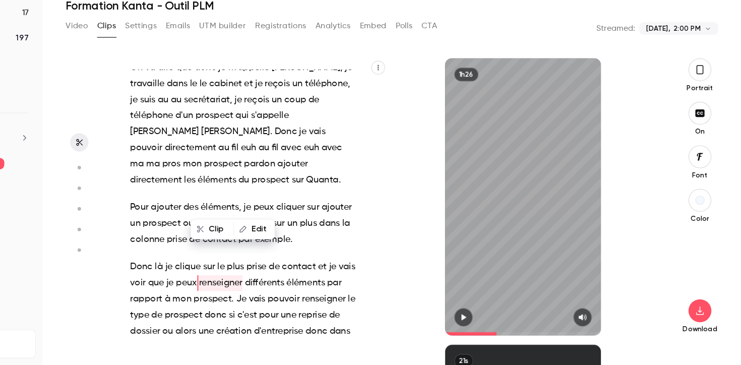
click at [495, 323] on icon "button" at bounding box center [496, 323] width 4 height 6
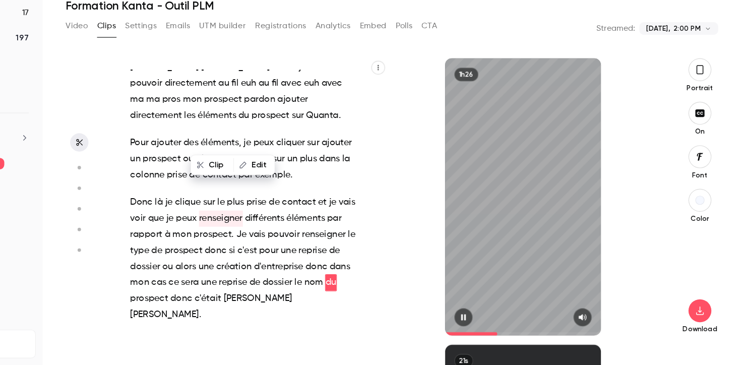
scroll to position [9017, 0]
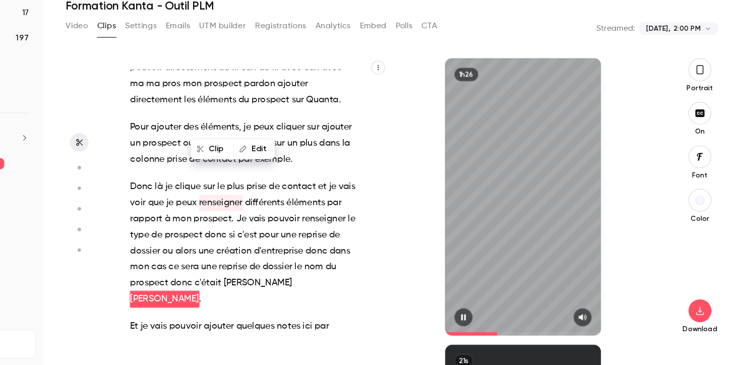
click at [496, 324] on icon "button" at bounding box center [496, 322] width 8 height 7
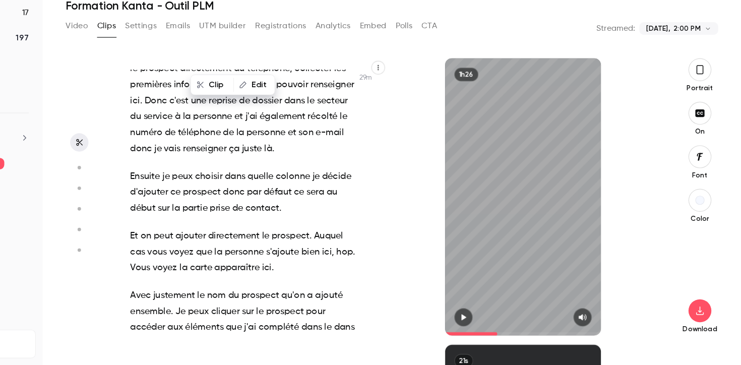
scroll to position [9273, 0]
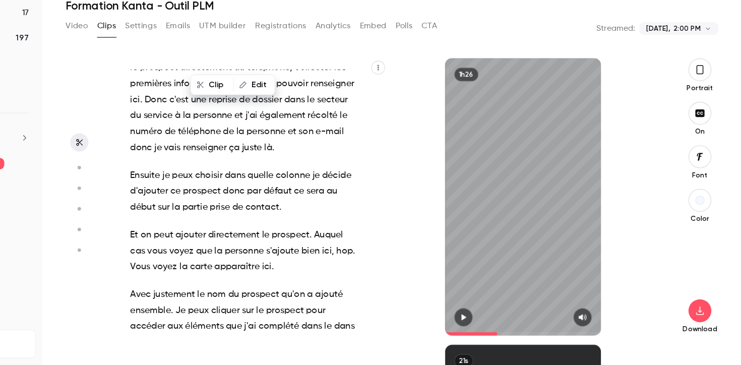
click at [275, 295] on span "nom" at bounding box center [279, 302] width 17 height 14
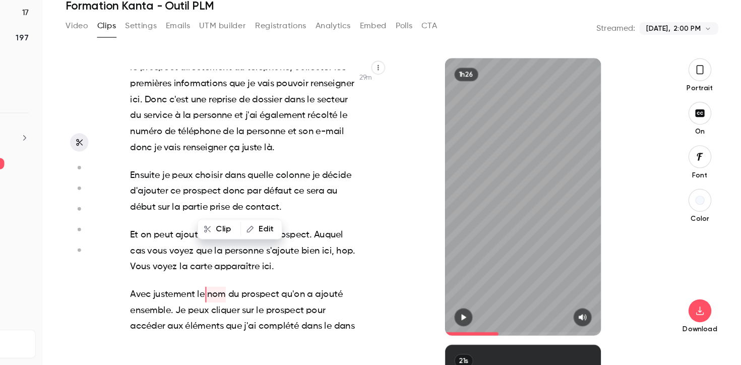
scroll to position [9269, 0]
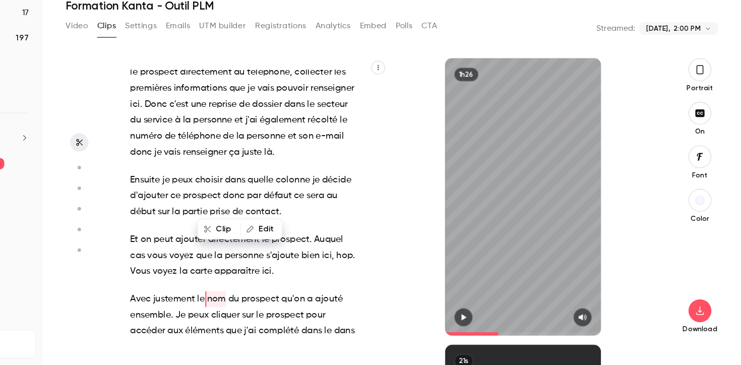
click at [490, 318] on button "button" at bounding box center [496, 322] width 16 height 16
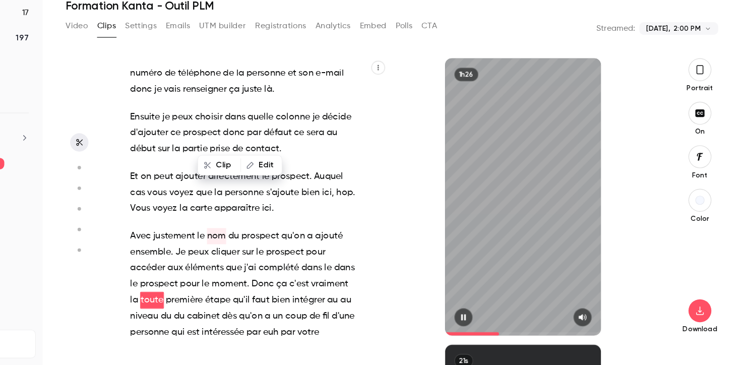
scroll to position [9326, 0]
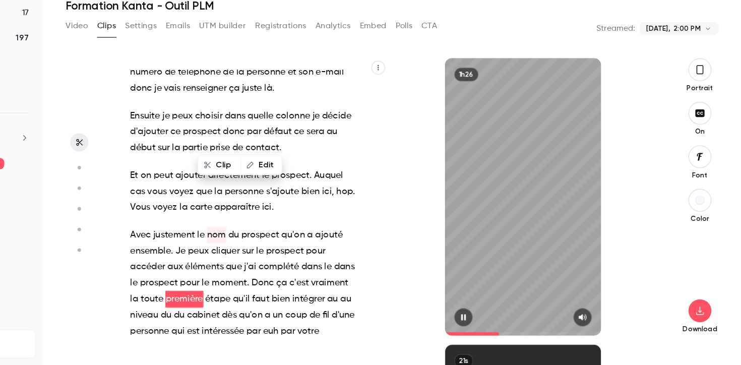
click at [490, 318] on button "button" at bounding box center [496, 322] width 16 height 16
type input "******"
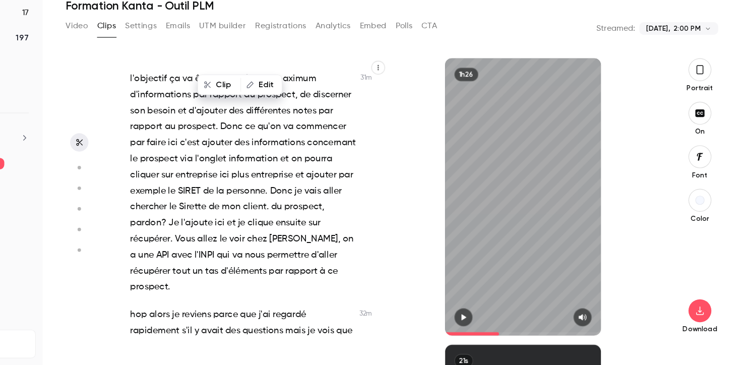
scroll to position [9940, 0]
